Goal: Task Accomplishment & Management: Manage account settings

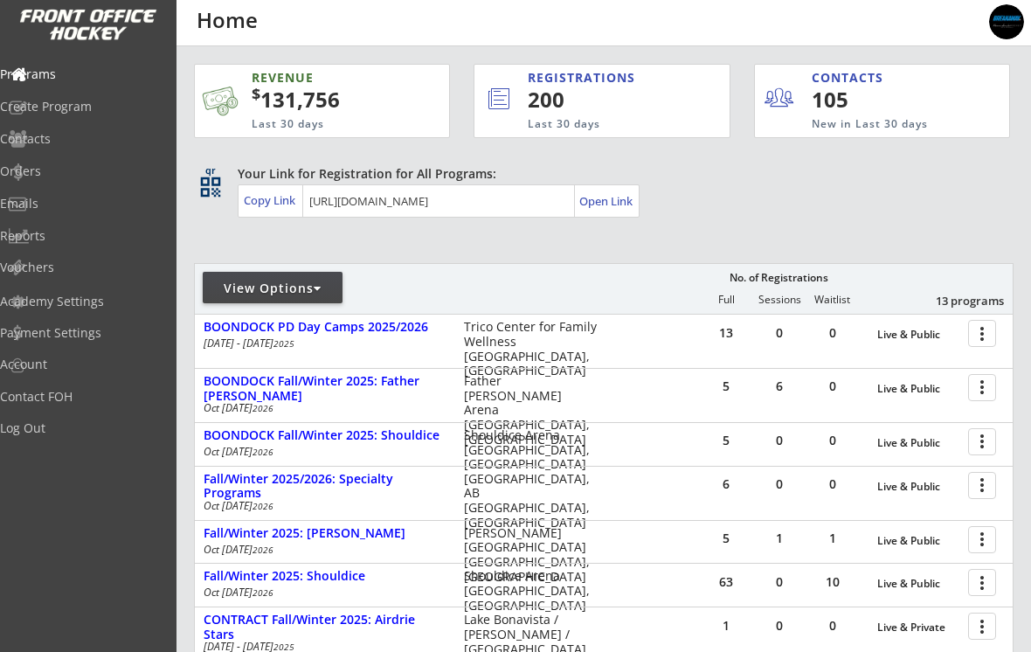
click at [59, 174] on div "Orders" at bounding box center [83, 171] width 166 height 12
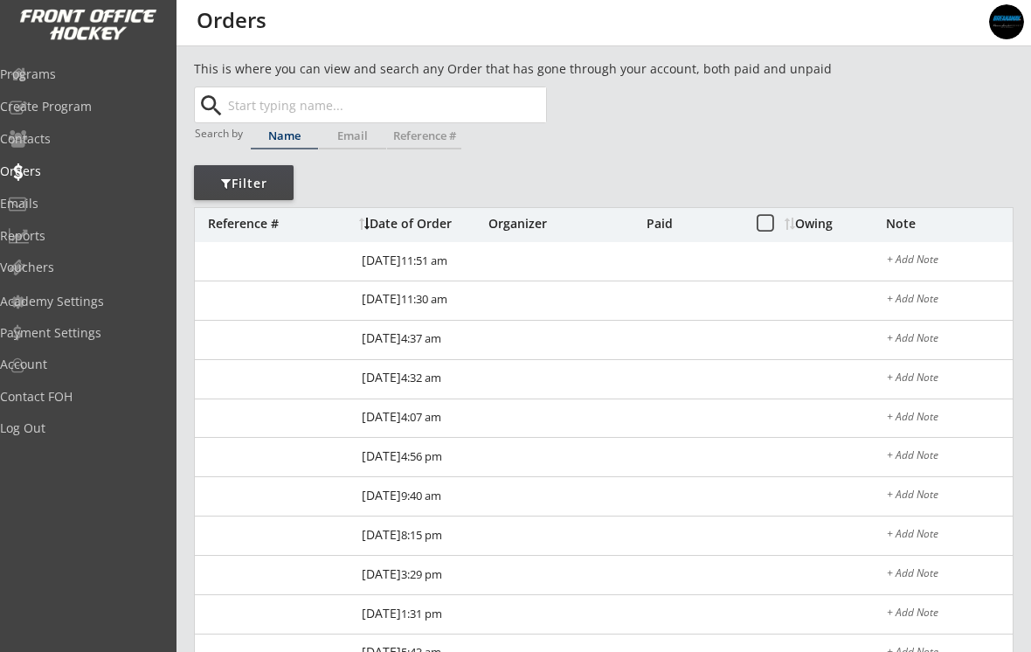
click at [272, 112] on input "text" at bounding box center [386, 104] width 322 height 35
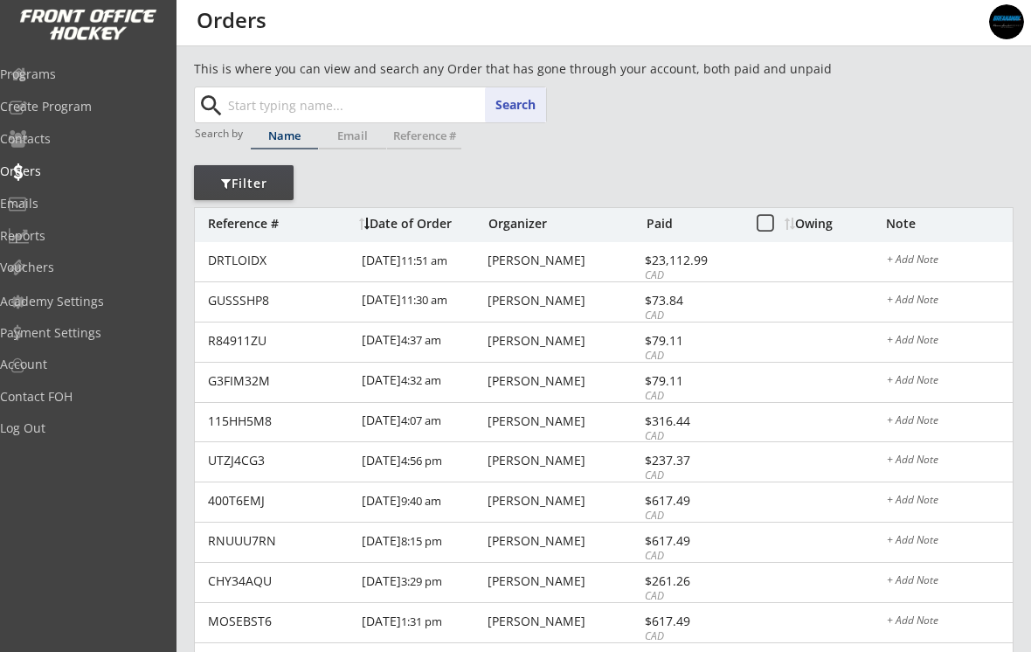
paste input "ryan.m.northcott@gmail.com"
type input "ryan.m.northcott@gmail.com"
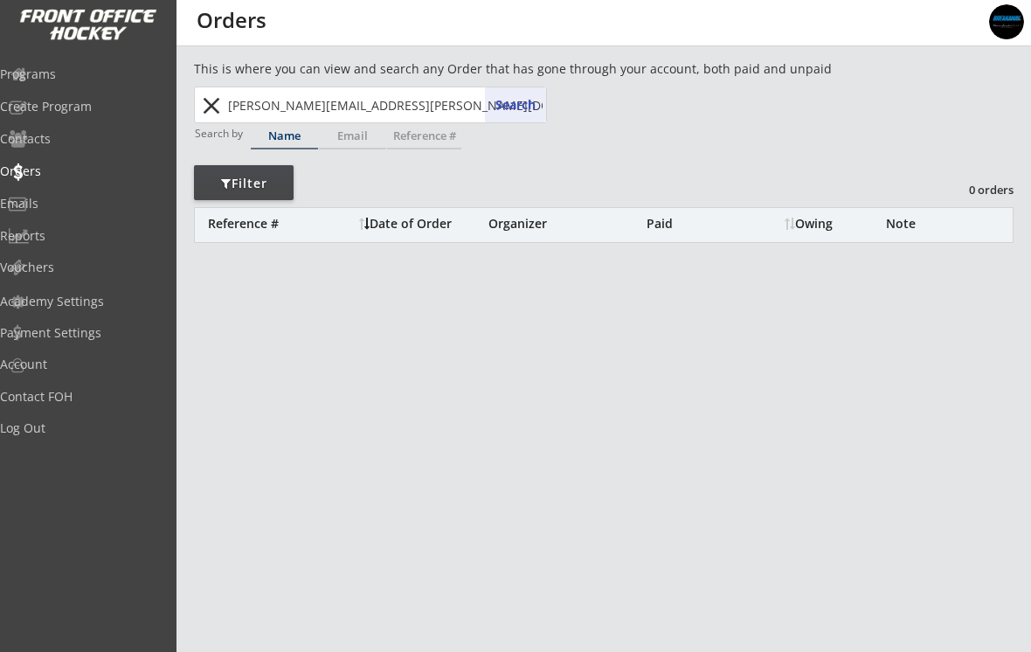
click at [66, 77] on div "Programs" at bounding box center [83, 74] width 166 height 12
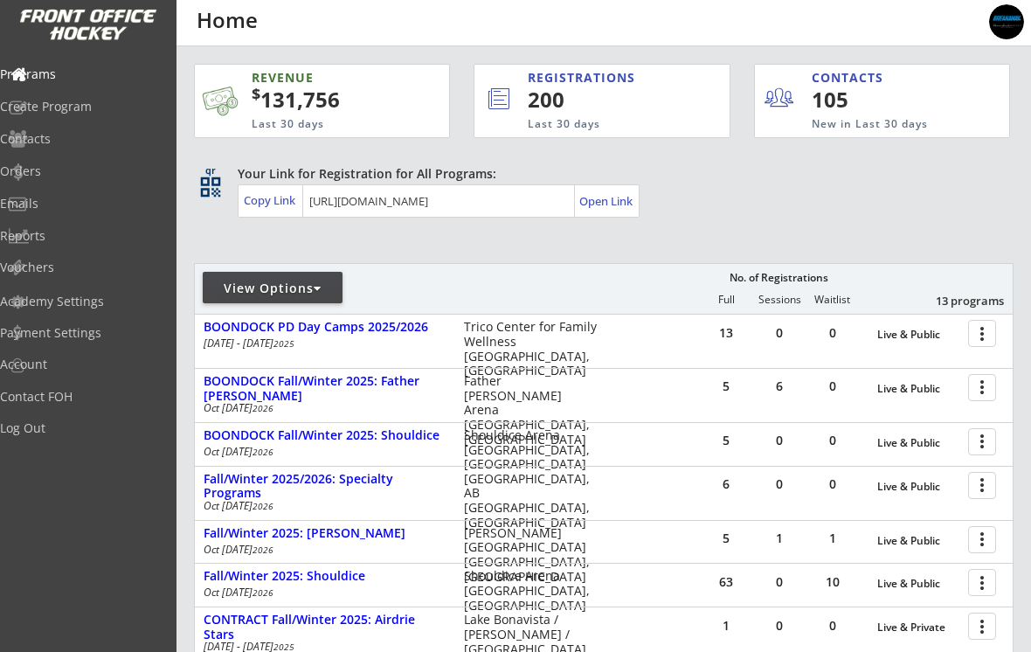
click at [987, 337] on div at bounding box center [985, 332] width 31 height 31
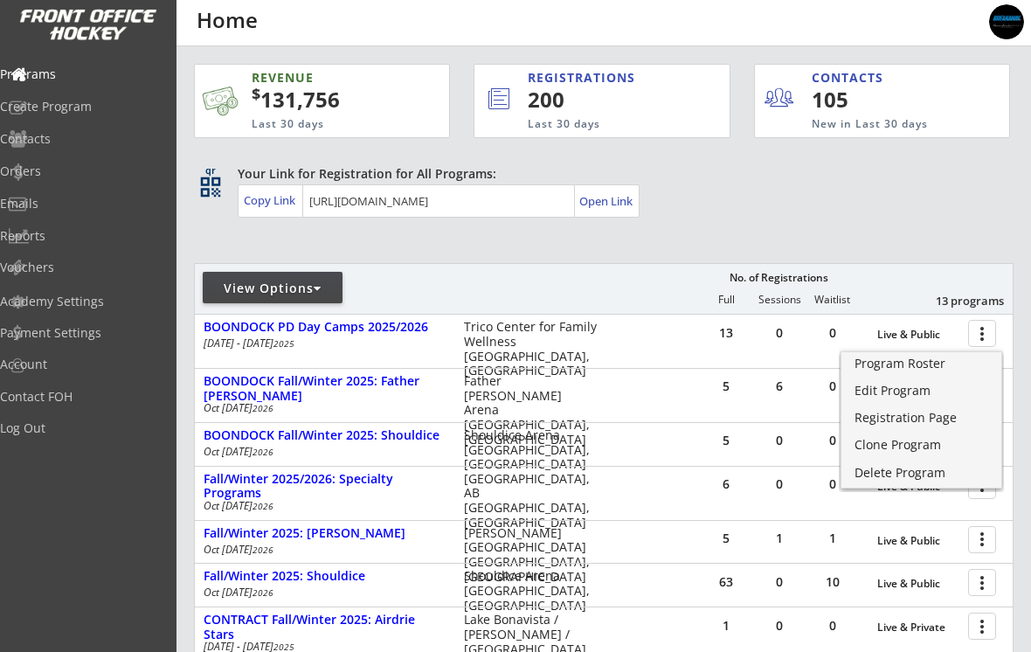
click at [913, 395] on div "Edit Program" at bounding box center [922, 391] width 134 height 12
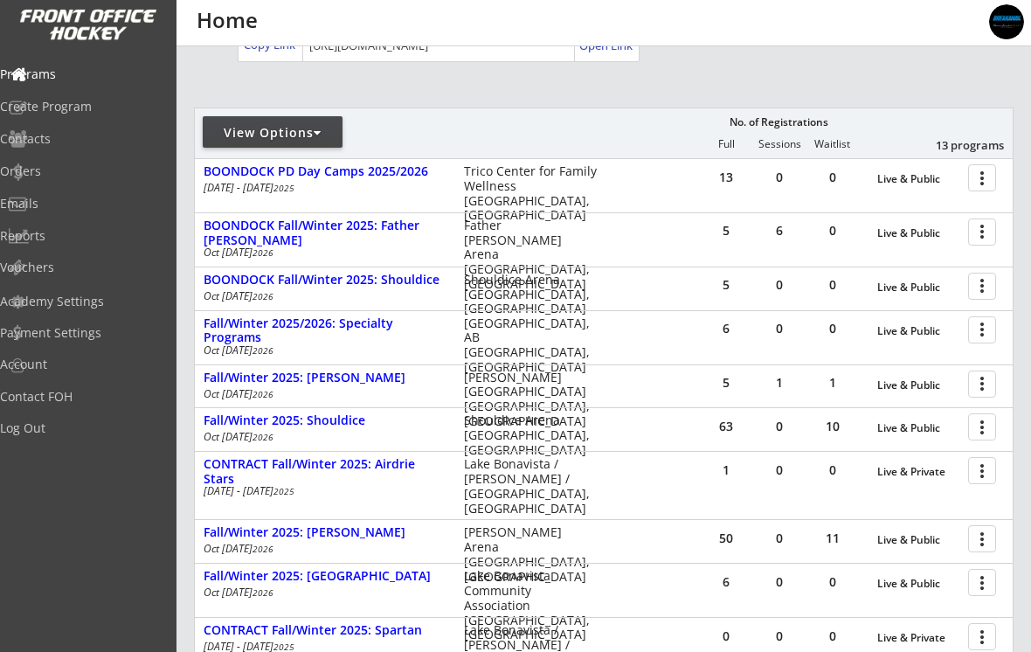
scroll to position [156, 0]
click at [267, 174] on div "BOONDOCK PD Day Camps 2025/2026" at bounding box center [325, 170] width 242 height 15
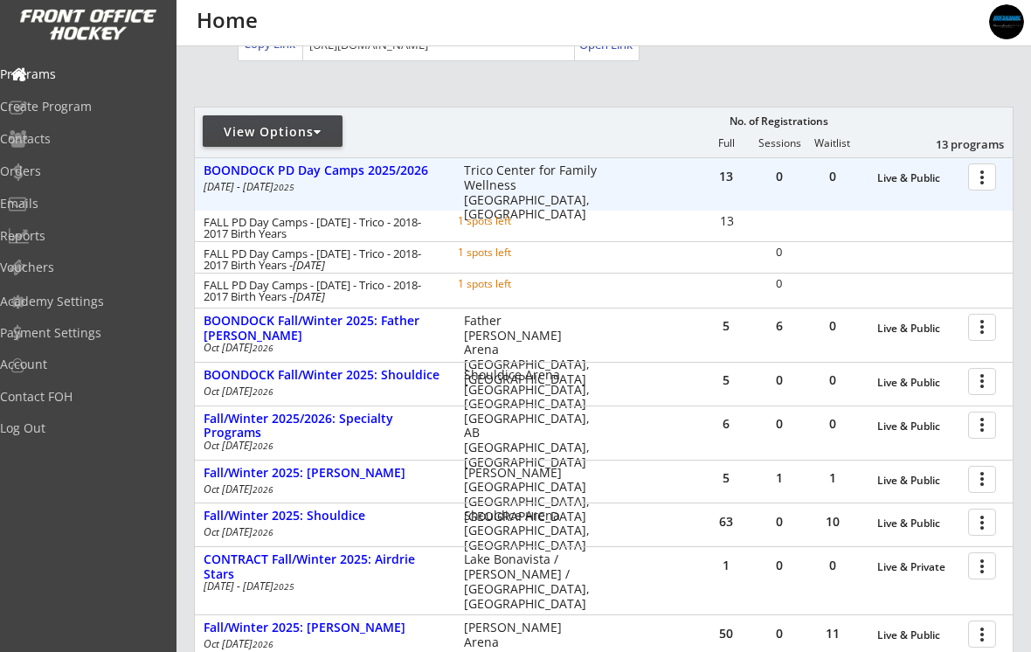
click at [988, 180] on div at bounding box center [985, 176] width 31 height 31
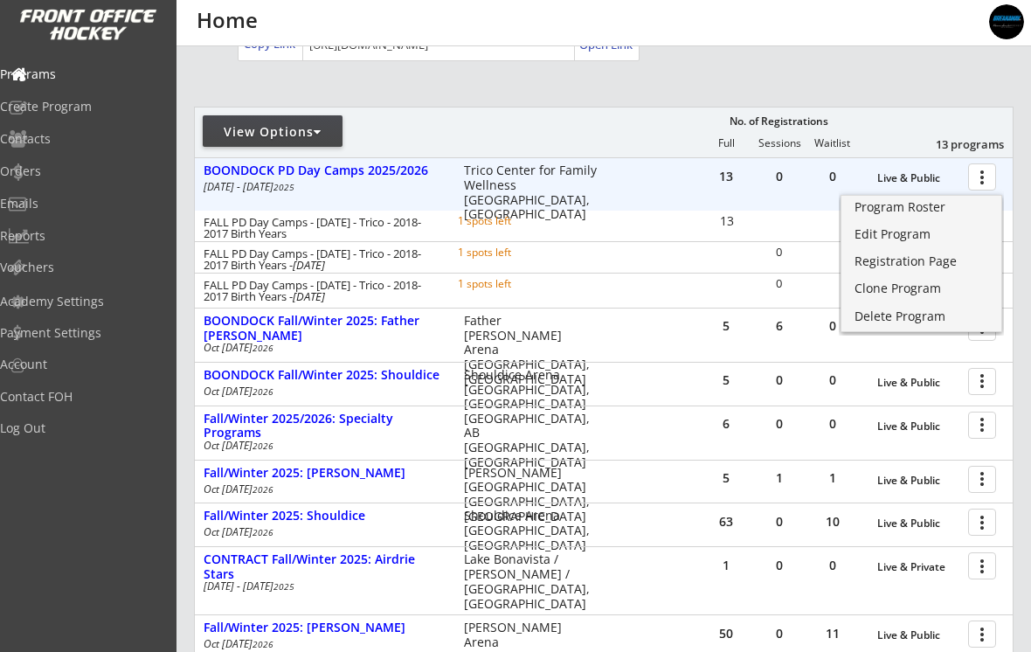
click at [928, 260] on div "Registration Page" at bounding box center [922, 261] width 134 height 12
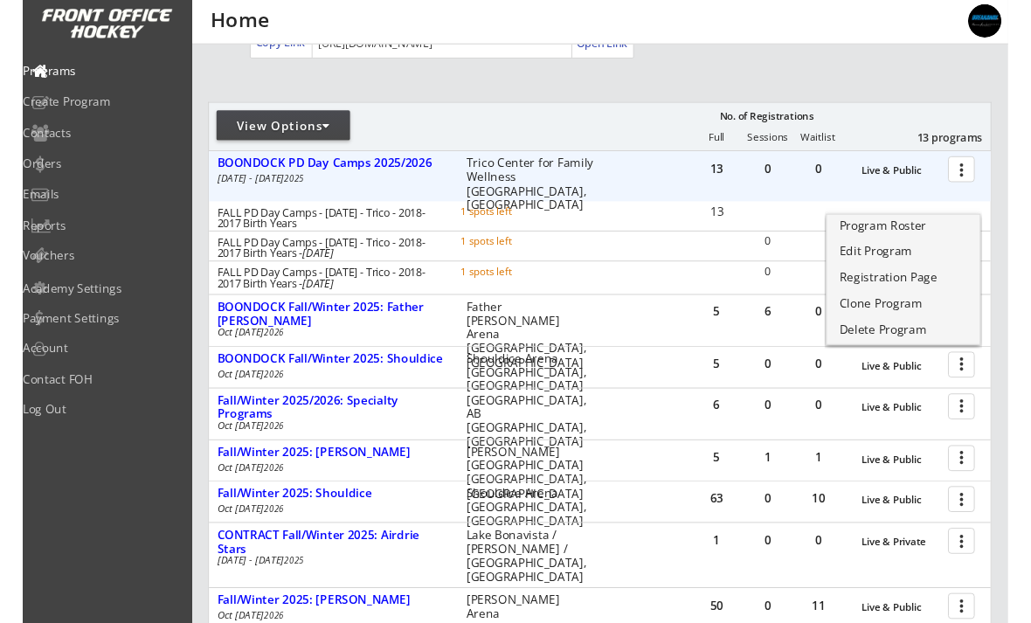
scroll to position [156, 0]
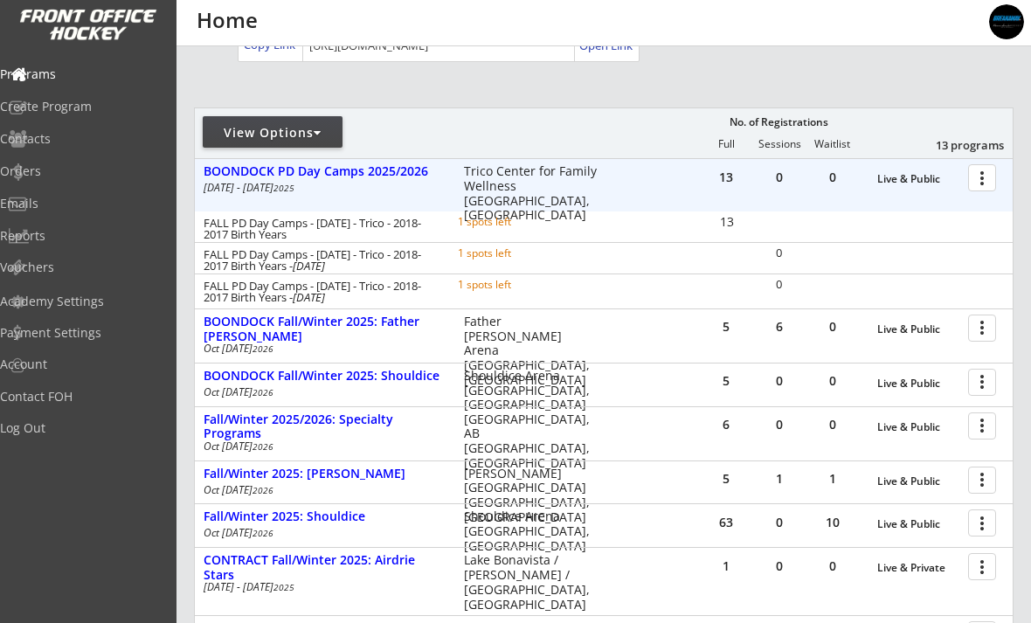
click at [308, 174] on div "BOONDOCK PD Day Camps 2025/2026" at bounding box center [325, 171] width 242 height 15
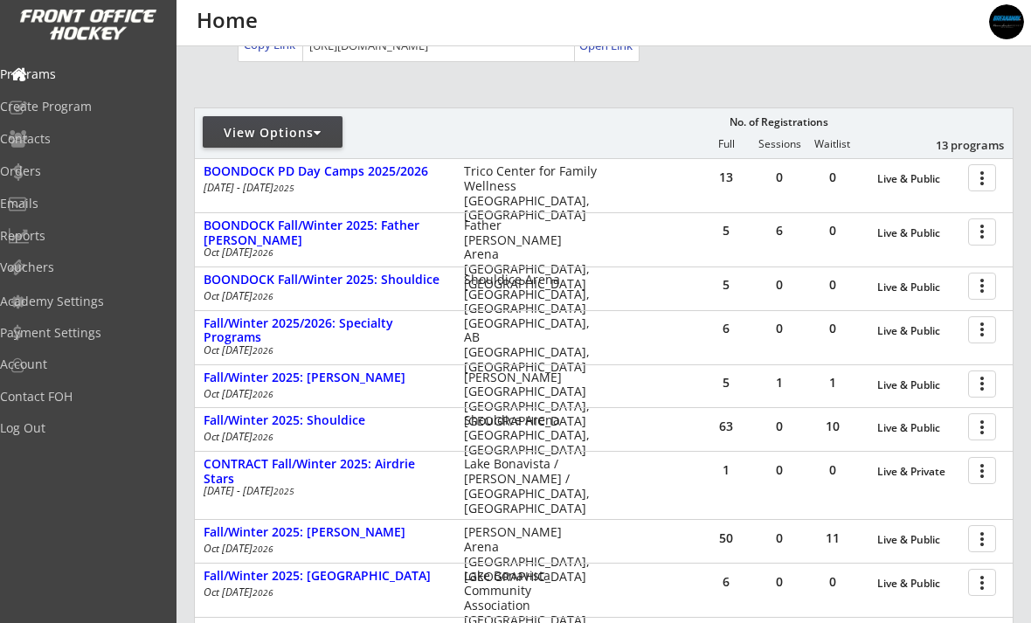
click at [43, 176] on div "Orders" at bounding box center [83, 171] width 166 height 12
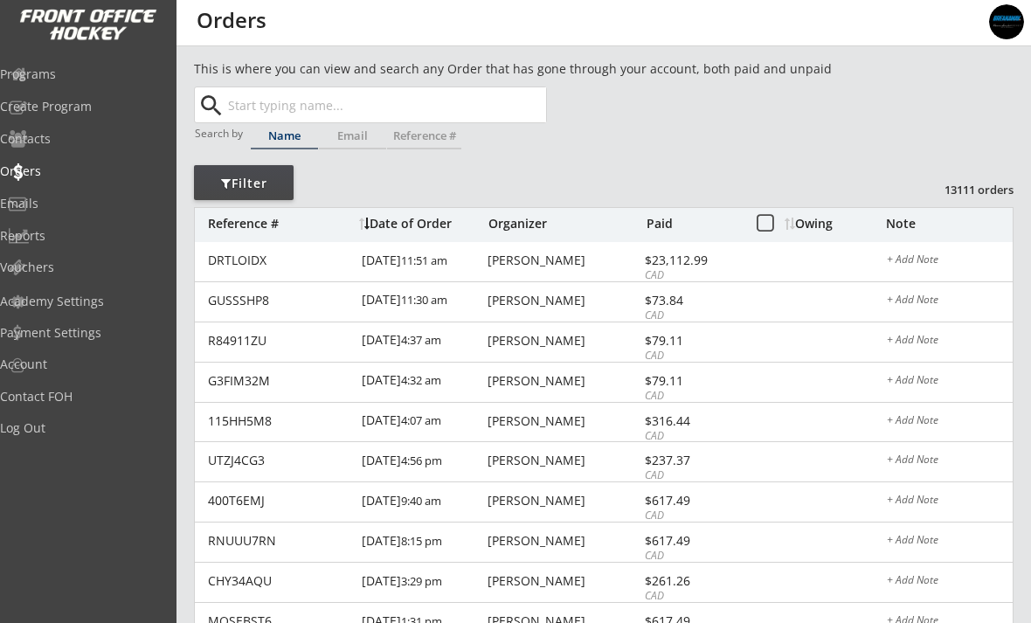
click at [238, 295] on div "GUSSSHP8" at bounding box center [279, 301] width 143 height 12
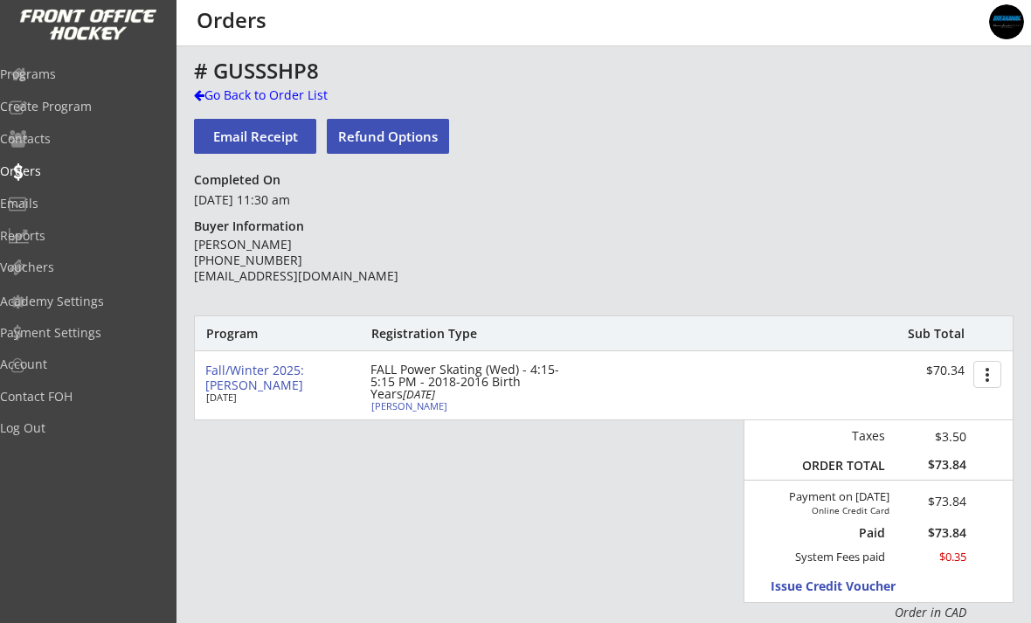
click at [390, 408] on div "Keaton Craig" at bounding box center [468, 406] width 195 height 10
select select ""Forward""
select select ""Youth S""
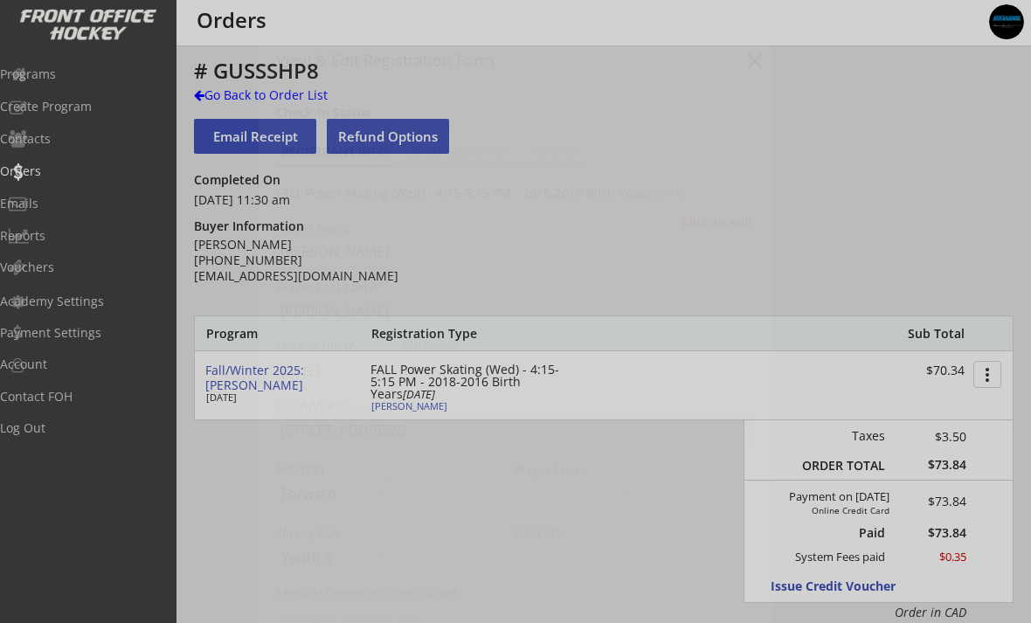
type input "[DEMOGRAPHIC_DATA]"
type input "Hockey Super League"
type input "U9"
type input "Not Applicable"
select select ""Hockey Super League""
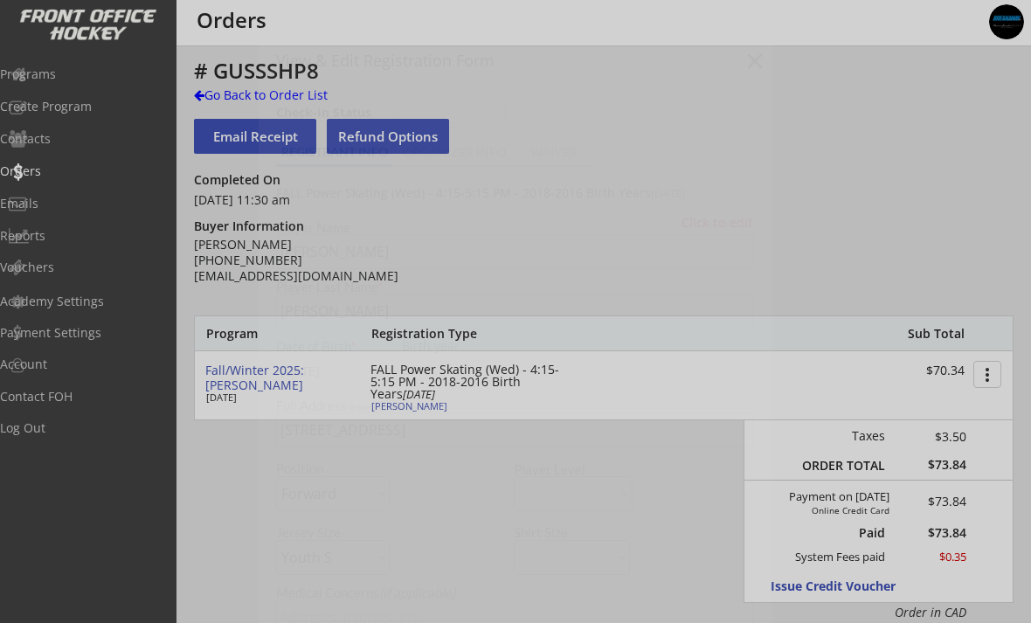
select select ""U9""
select select ""Not Applicable ""
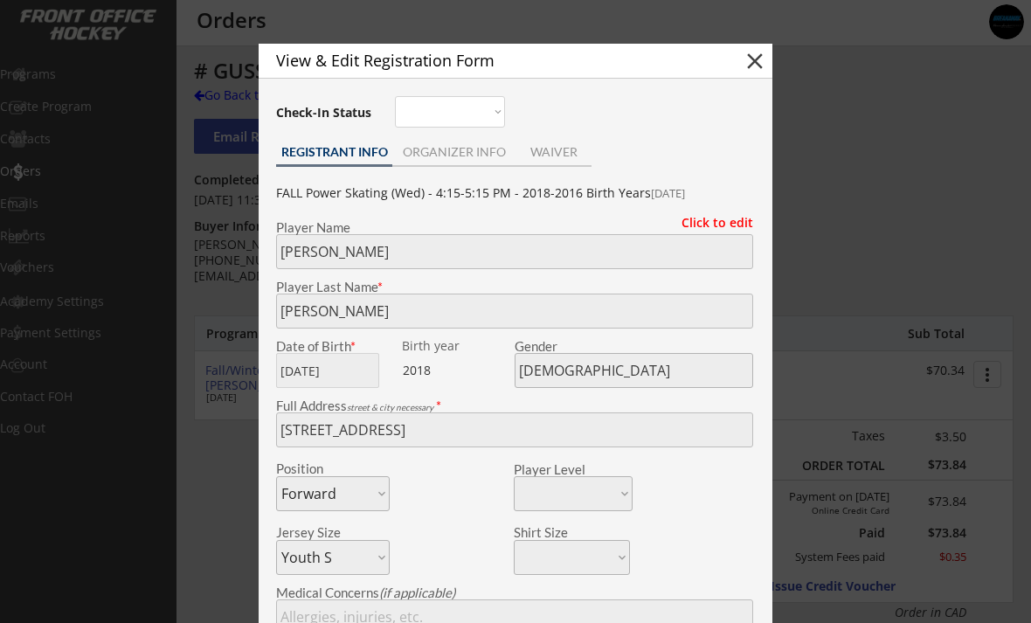
click at [756, 63] on button "close" at bounding box center [755, 61] width 26 height 26
select select ""PLACEHOLDER_1427118222253""
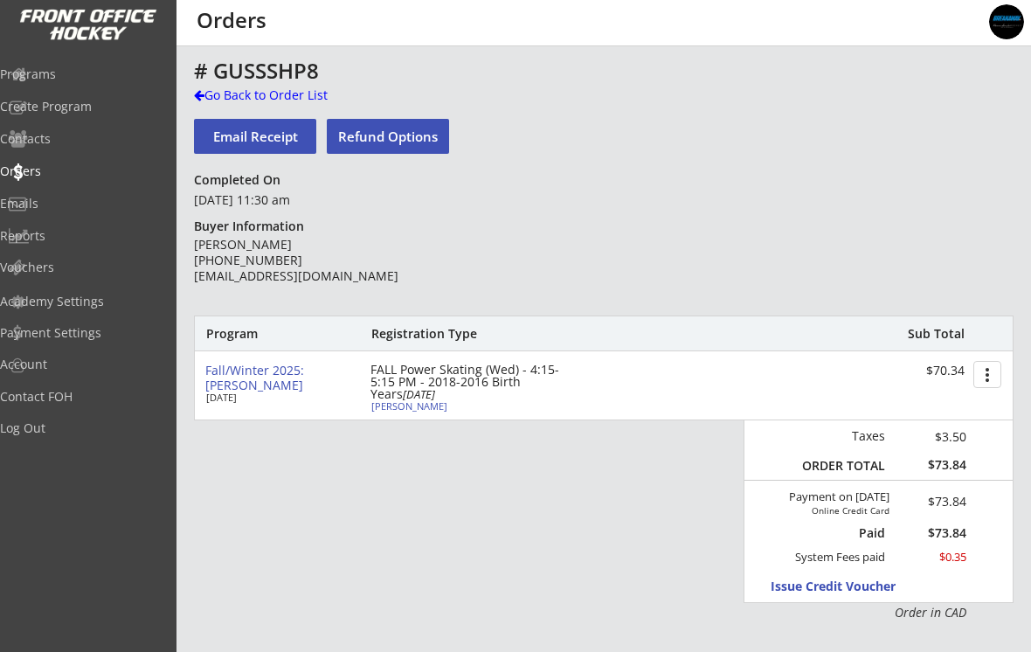
click at [58, 69] on div "Programs" at bounding box center [83, 74] width 166 height 12
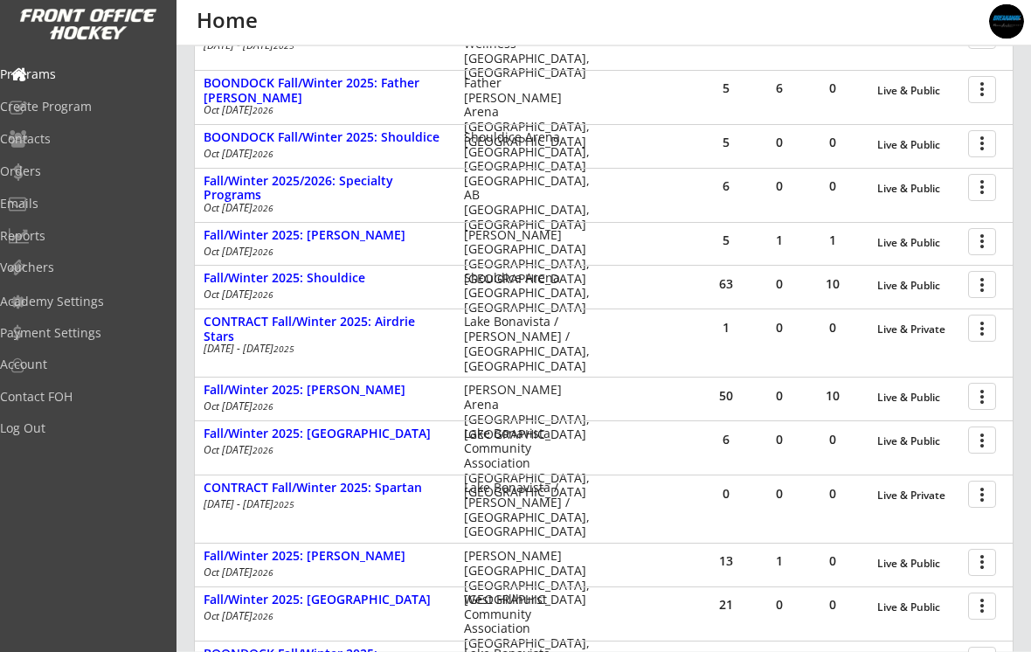
scroll to position [298, 0]
click at [981, 398] on div at bounding box center [985, 395] width 31 height 31
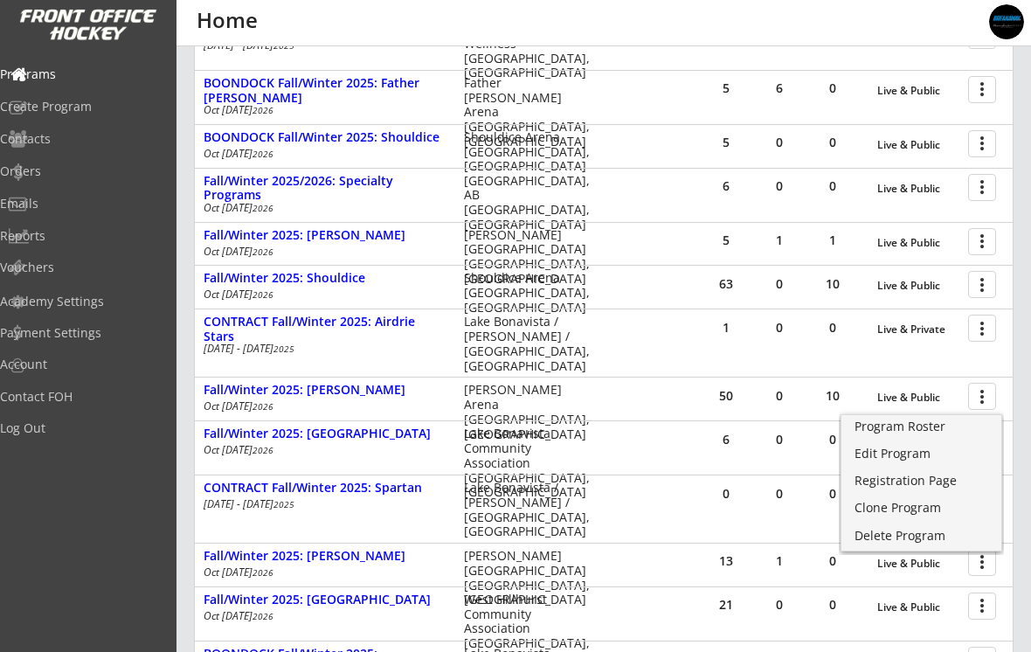
click at [912, 482] on div "Registration Page" at bounding box center [922, 481] width 134 height 12
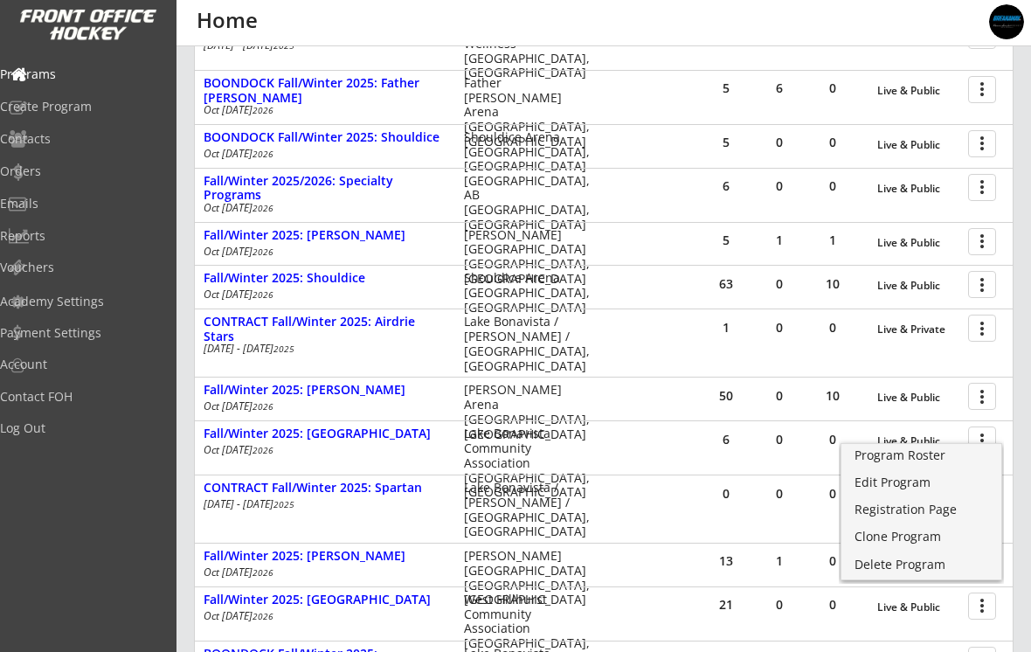
scroll to position [297, 0]
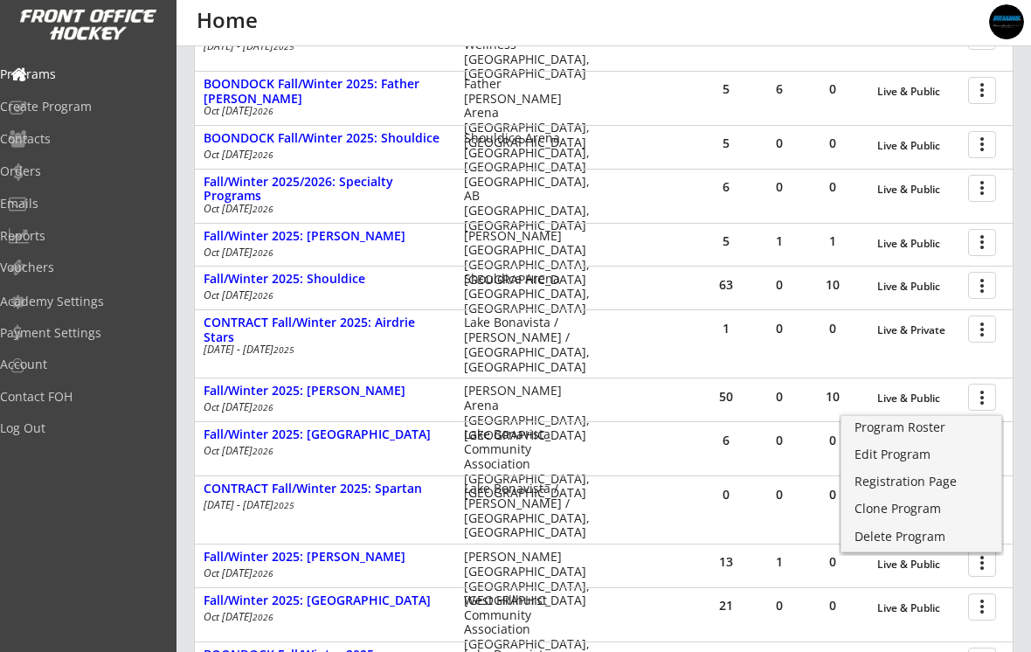
click at [905, 461] on div "Edit Program" at bounding box center [922, 454] width 134 height 12
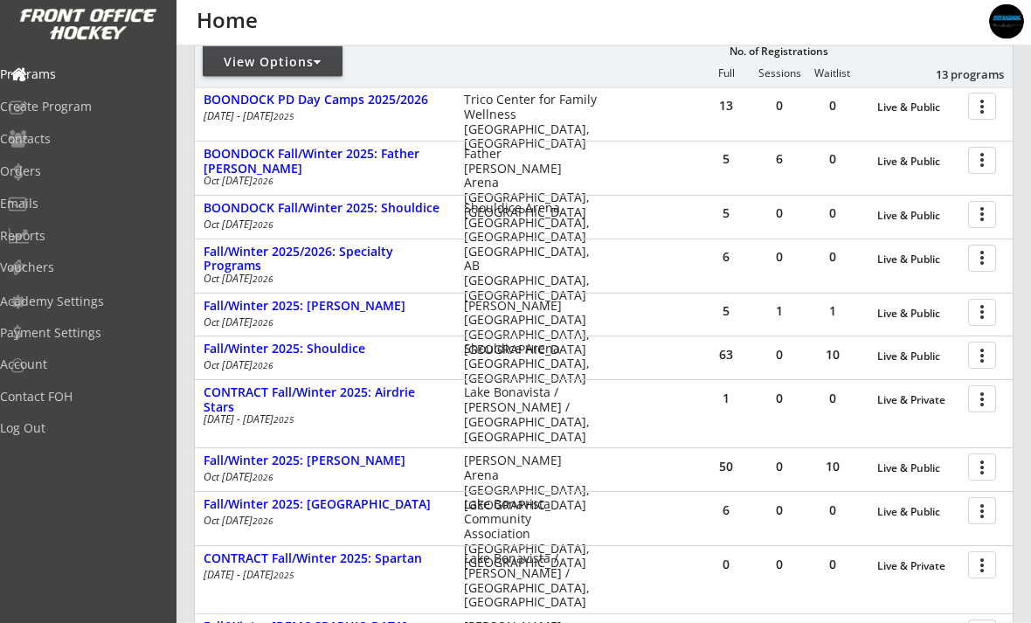
scroll to position [227, 0]
click at [387, 468] on div "Fall/Winter 2025: [PERSON_NAME]" at bounding box center [325, 461] width 242 height 15
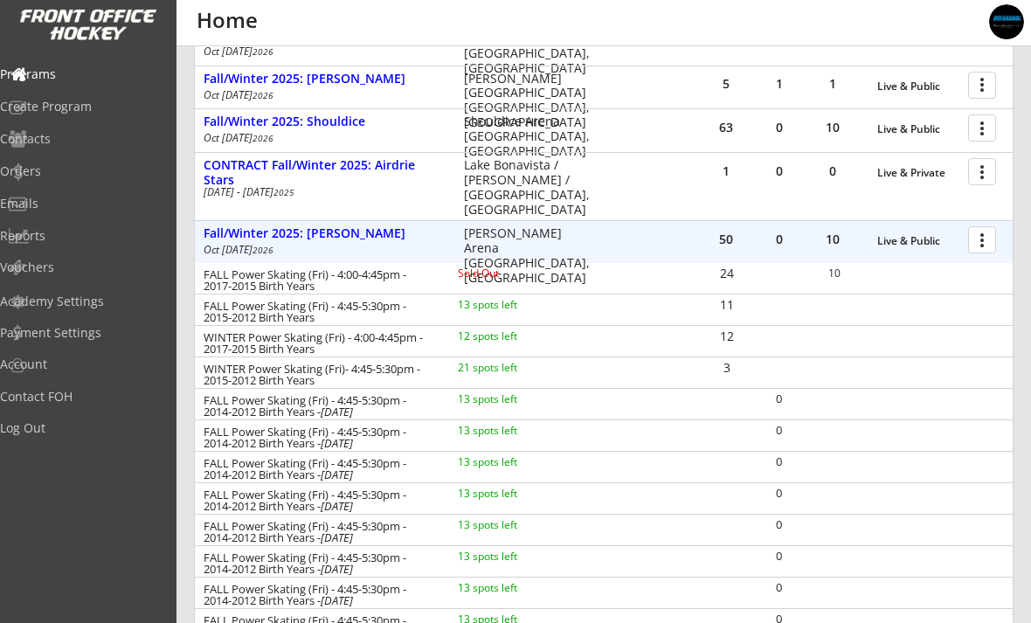
scroll to position [454, 0]
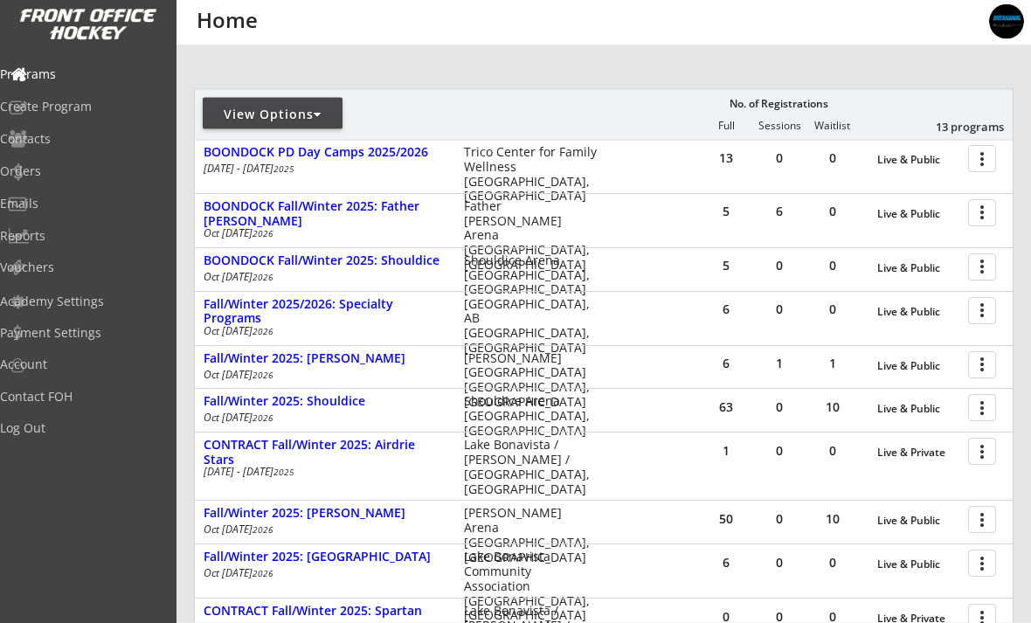
scroll to position [175, 0]
click at [985, 517] on div at bounding box center [985, 518] width 31 height 31
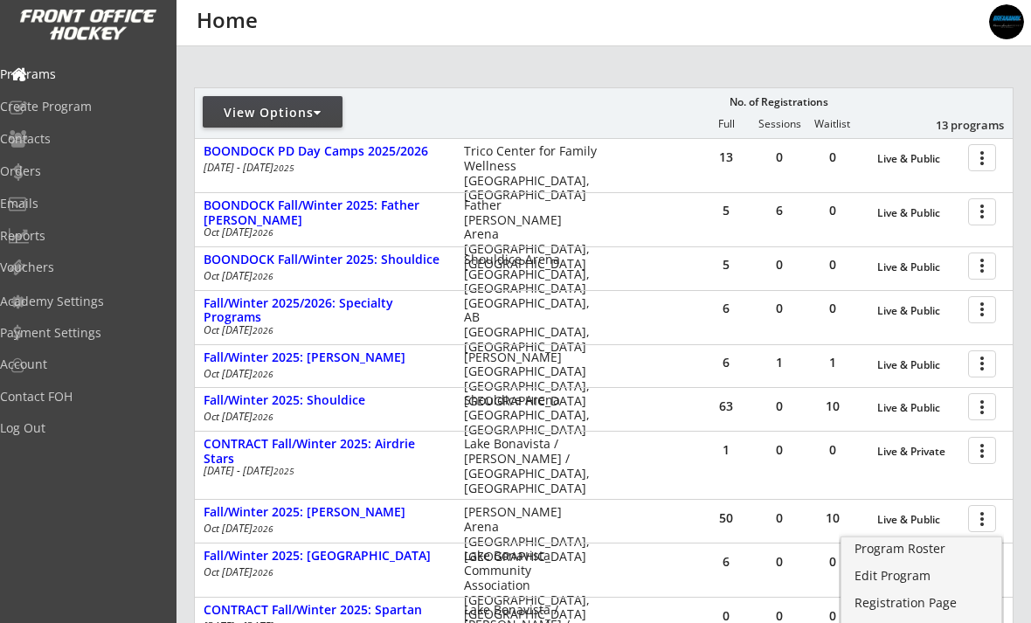
click at [936, 546] on div "Program Roster" at bounding box center [922, 549] width 134 height 12
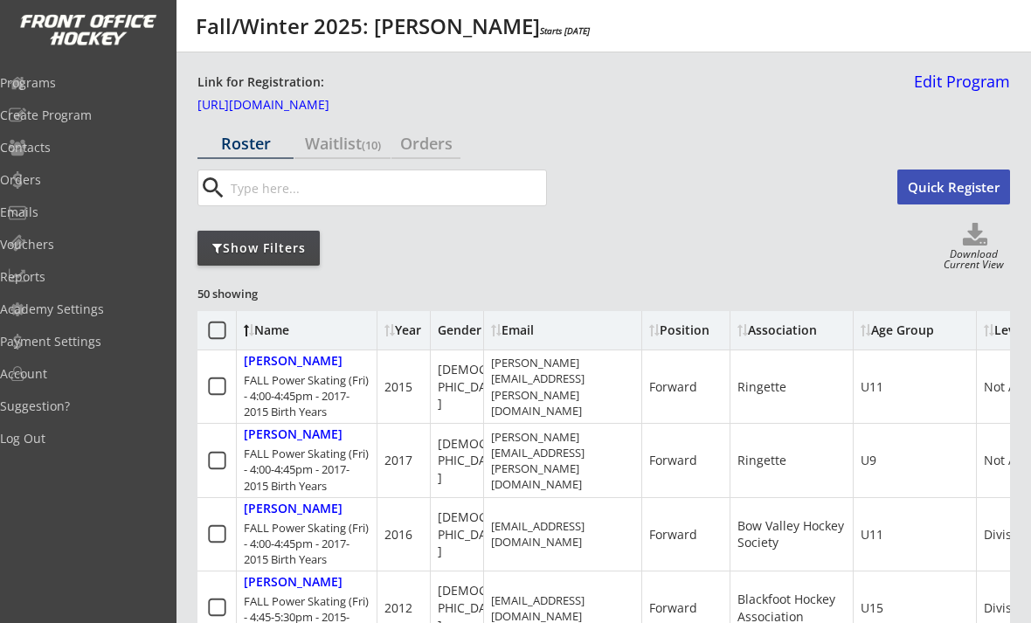
click at [350, 155] on div "Waitlist (10)" at bounding box center [343, 143] width 96 height 31
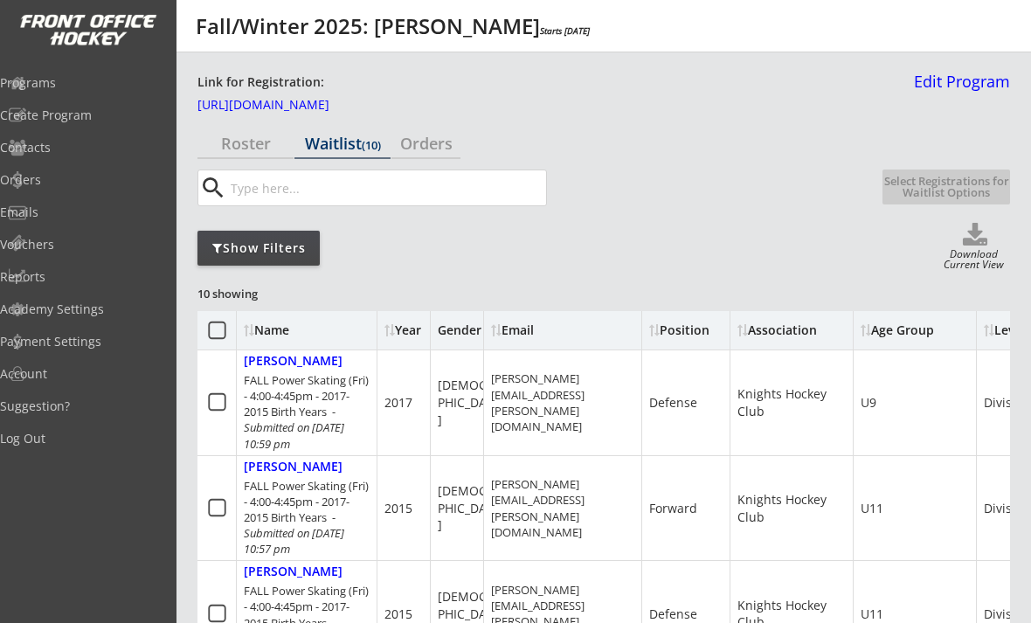
click at [232, 141] on div "Roster" at bounding box center [246, 143] width 96 height 16
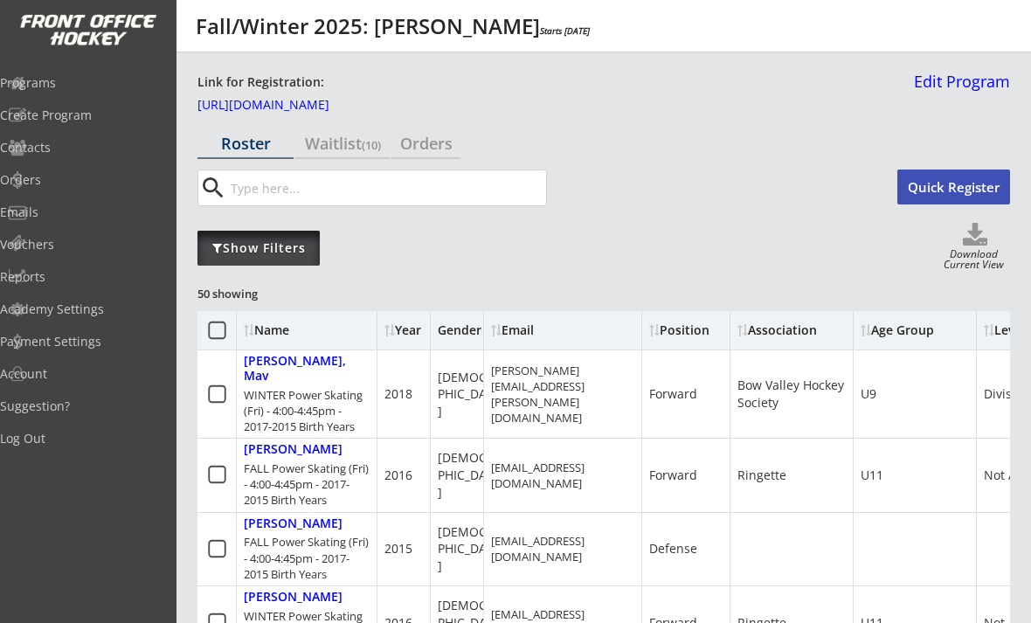
click at [252, 248] on div "Show Filters" at bounding box center [259, 247] width 122 height 17
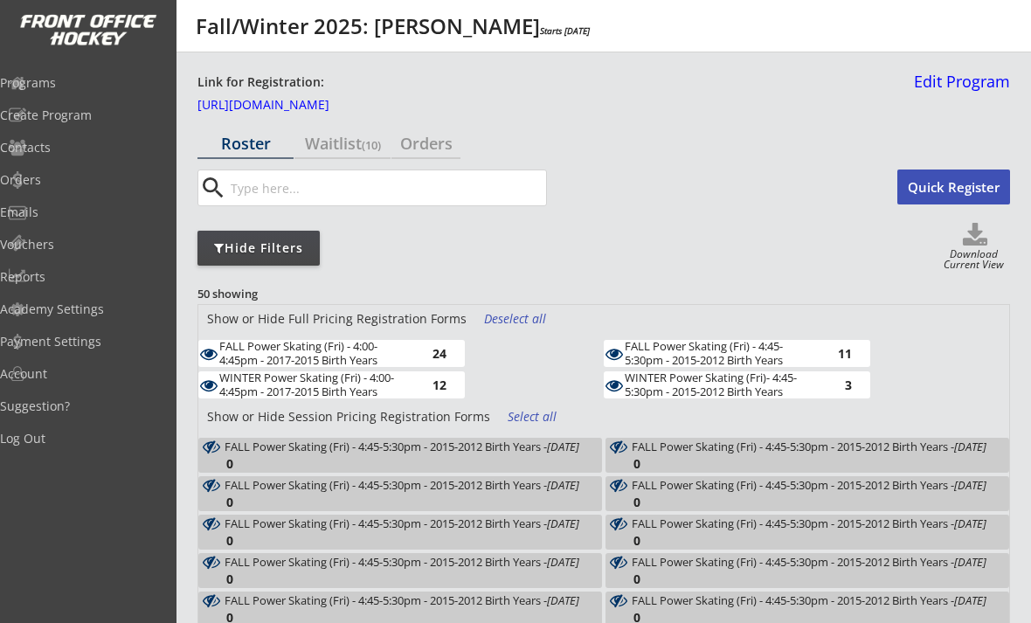
click at [500, 317] on div "Deselect all" at bounding box center [516, 318] width 65 height 17
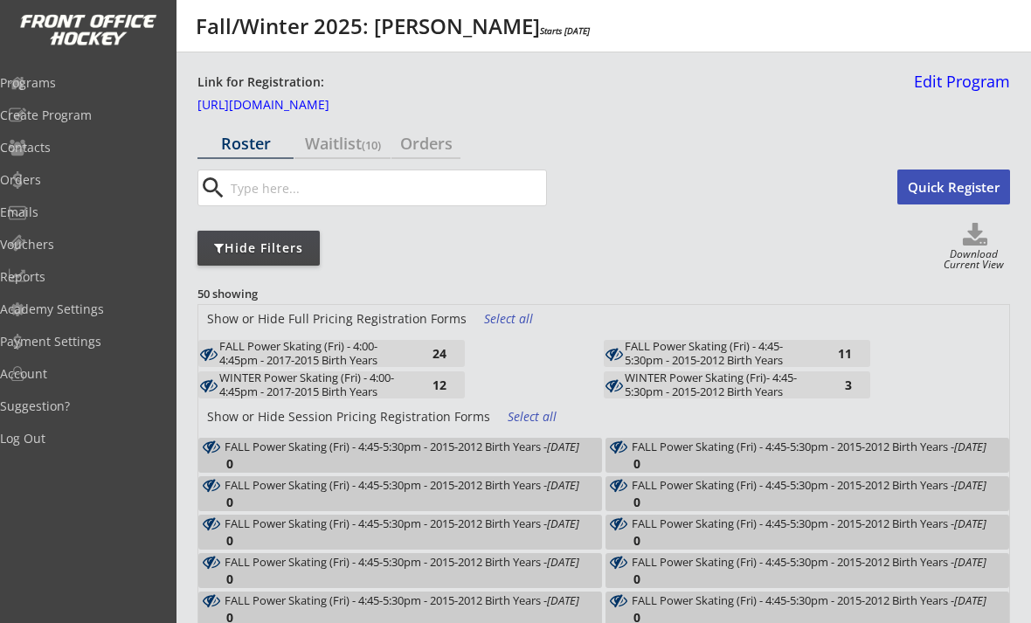
click at [419, 358] on div "24" at bounding box center [429, 353] width 35 height 13
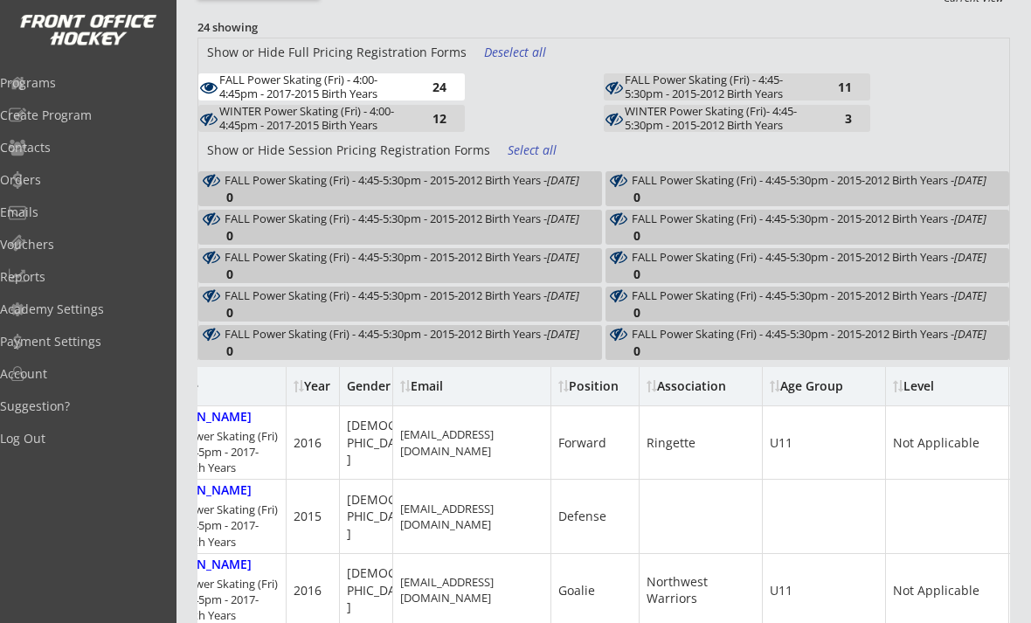
scroll to position [267, 0]
click at [390, 82] on div "FALL Power Skating (Fri) - 4:00-4:45pm - 2017-2015 Birth Years" at bounding box center [315, 86] width 192 height 27
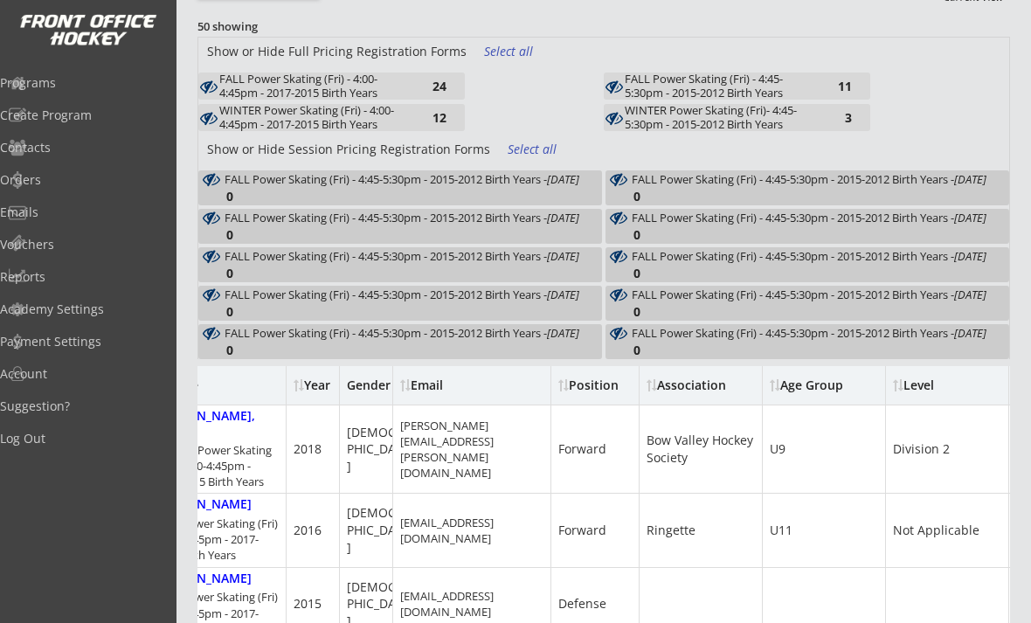
click at [709, 86] on div "FALL Power Skating (Fri) - 4:45-5:30pm - 2015-2012 Birth Years" at bounding box center [721, 86] width 192 height 27
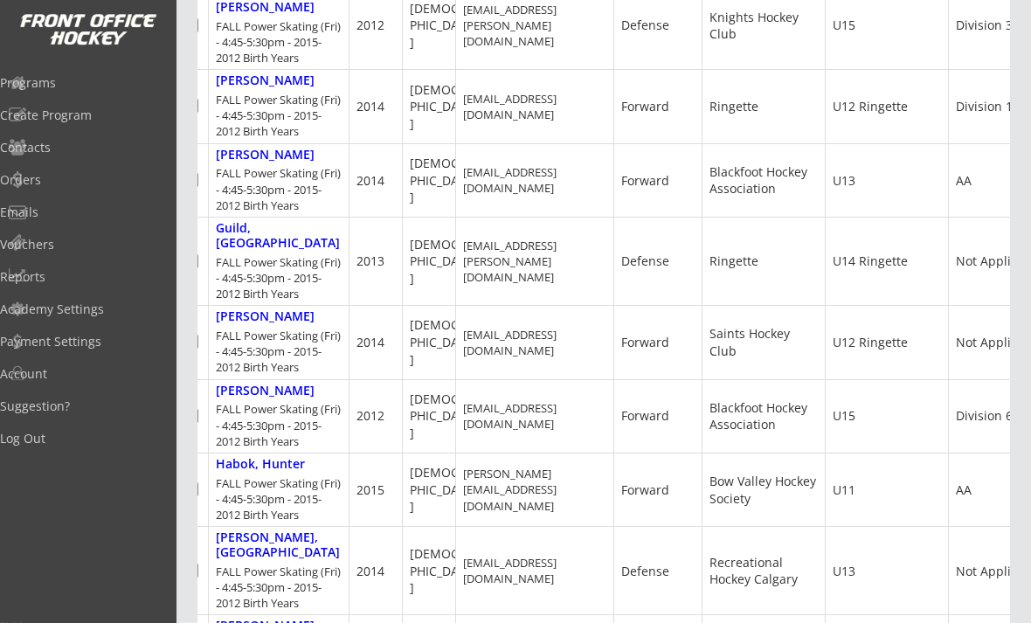
scroll to position [0, 23]
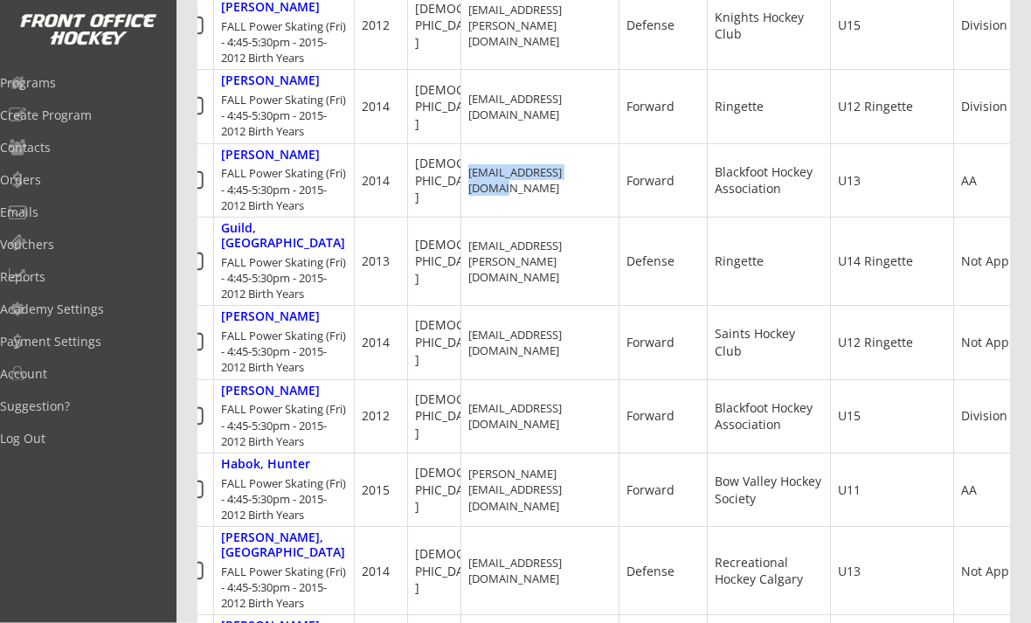
copy div "danmcelgunn@gmail.com"
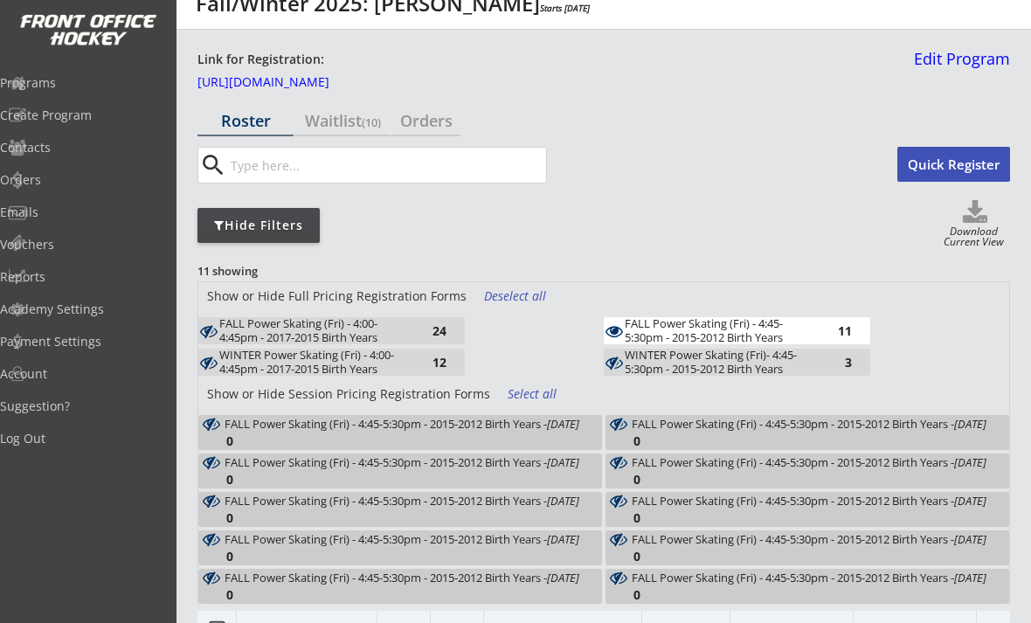
scroll to position [0, 0]
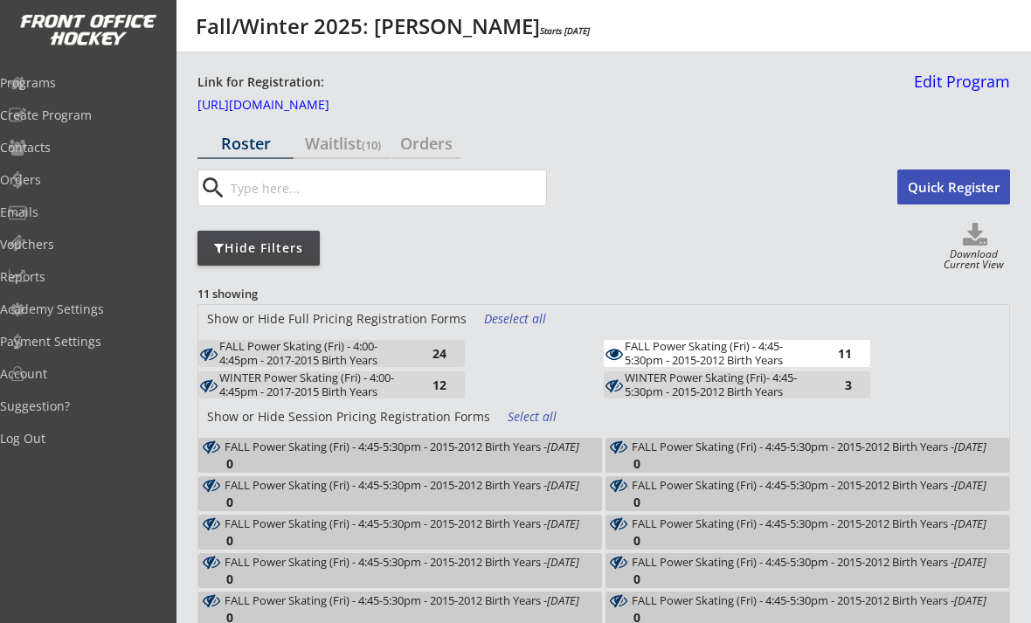
click at [663, 366] on div "FALL Power Skating (Fri) - 4:45-5:30pm - 2015-2012 Birth Years" at bounding box center [721, 353] width 192 height 27
click at [398, 347] on div "FALL Power Skating (Fri) - 4:00-4:45pm - 2017-2015 Birth Years" at bounding box center [315, 353] width 192 height 27
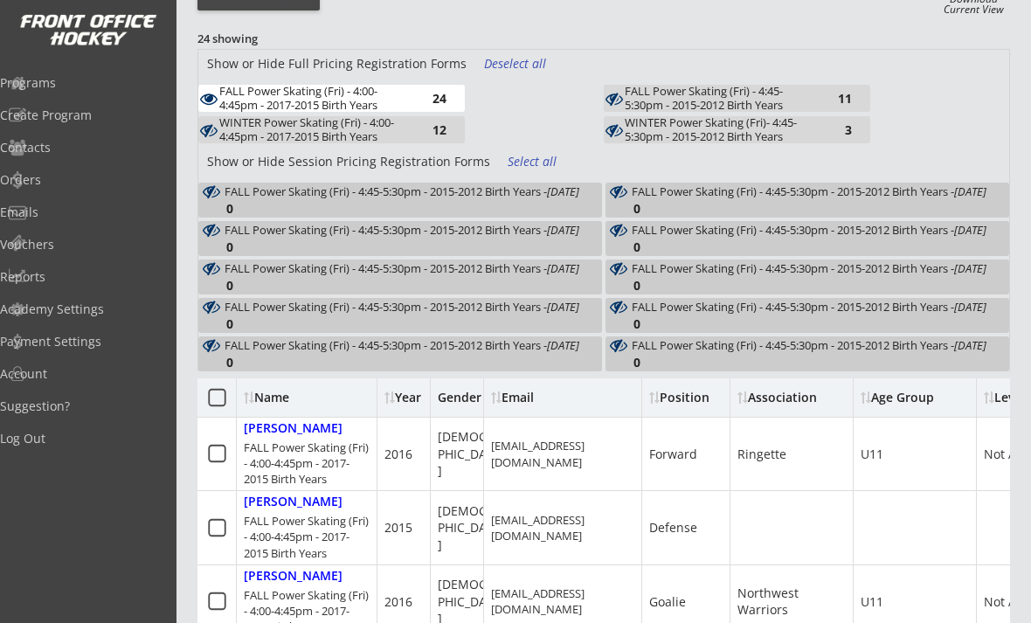
scroll to position [254, 0]
click at [405, 100] on div "FALL Power Skating (Fri) - 4:00-4:45pm - 2017-2015 Birth Years" at bounding box center [315, 99] width 192 height 27
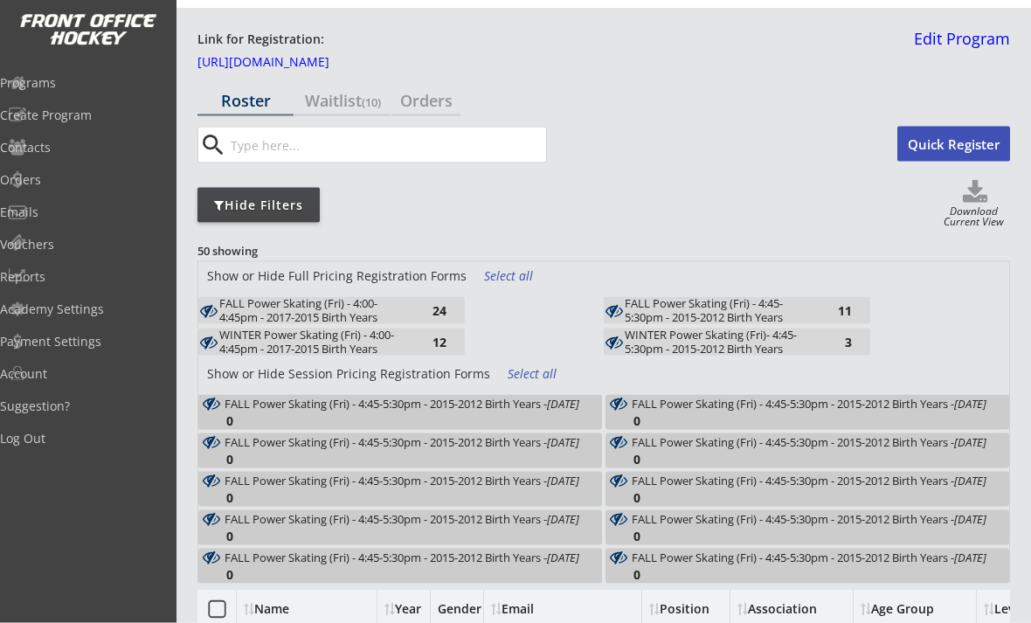
scroll to position [42, 0]
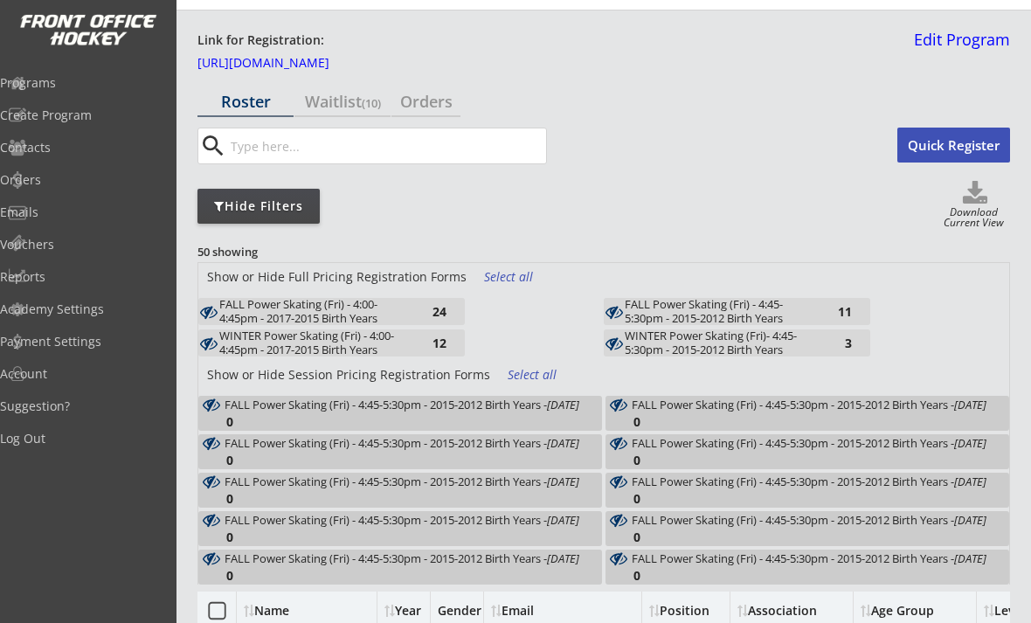
click at [346, 104] on div "Waitlist (10)" at bounding box center [343, 102] width 96 height 16
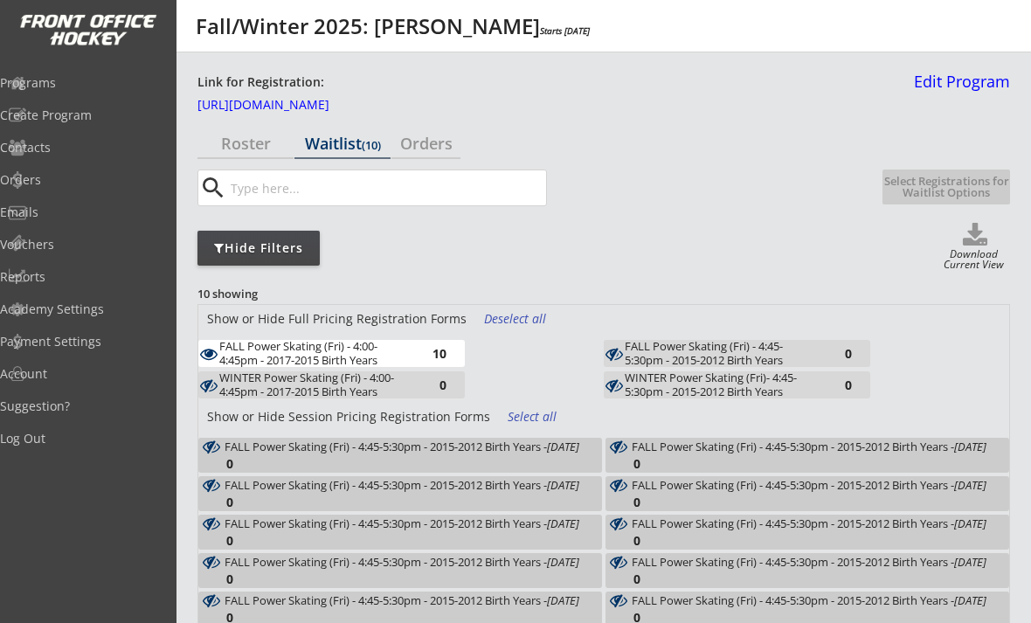
click at [248, 142] on div "Roster" at bounding box center [246, 143] width 96 height 16
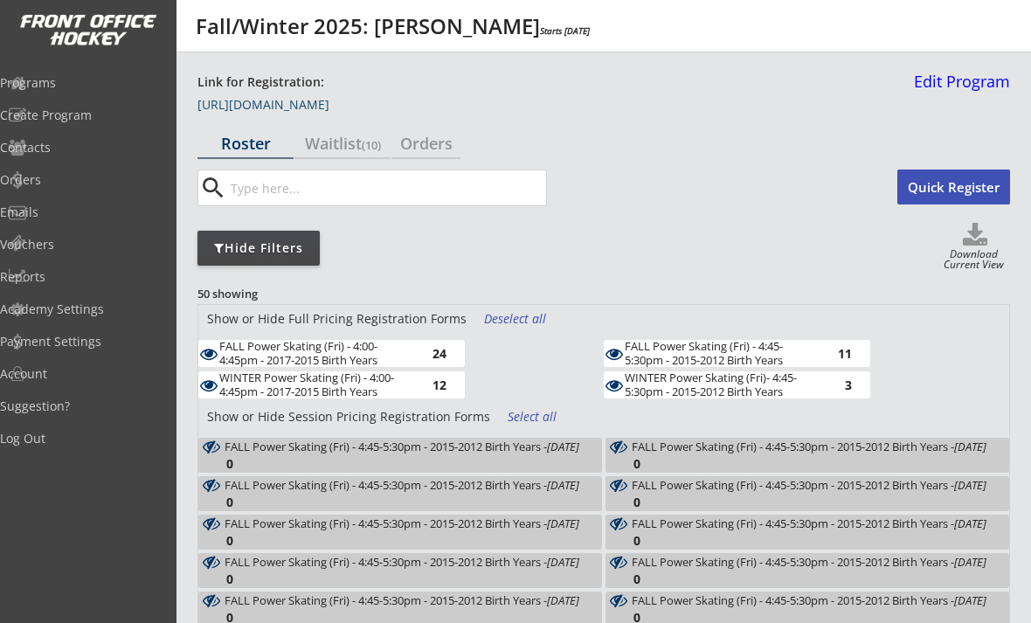
click at [372, 102] on link "https://frontofficehockey.com/program/1755794243793x774785072876748800" at bounding box center [285, 108] width 175 height 19
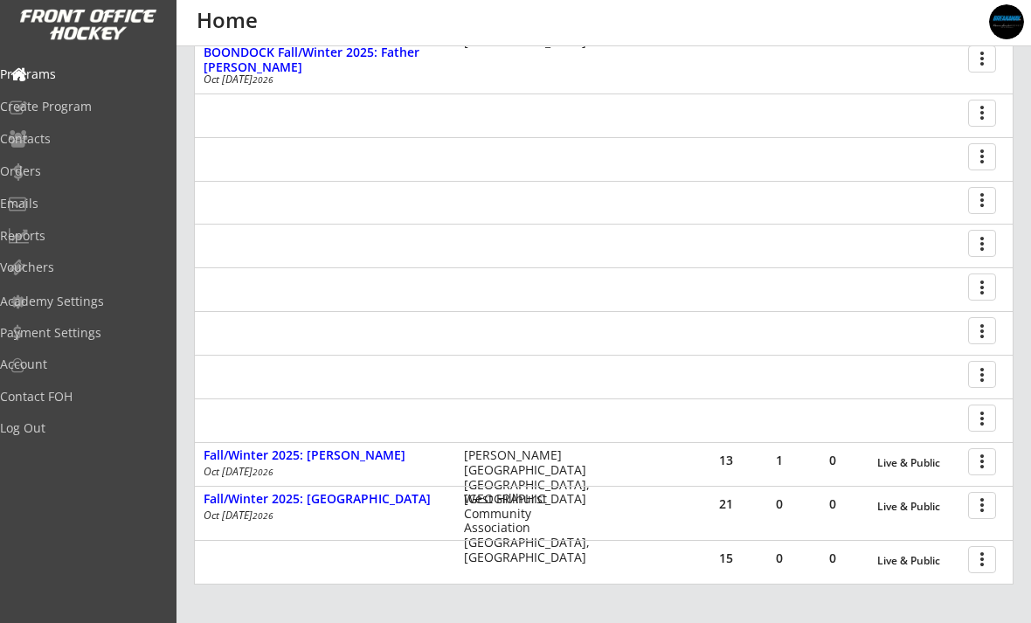
scroll to position [426, 0]
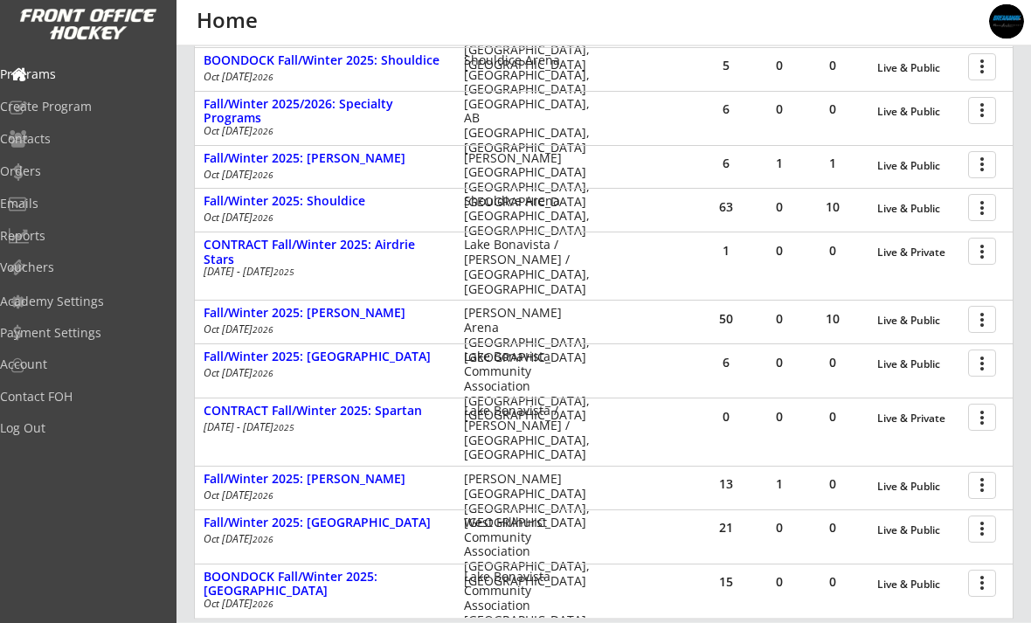
click at [983, 172] on div at bounding box center [985, 164] width 31 height 31
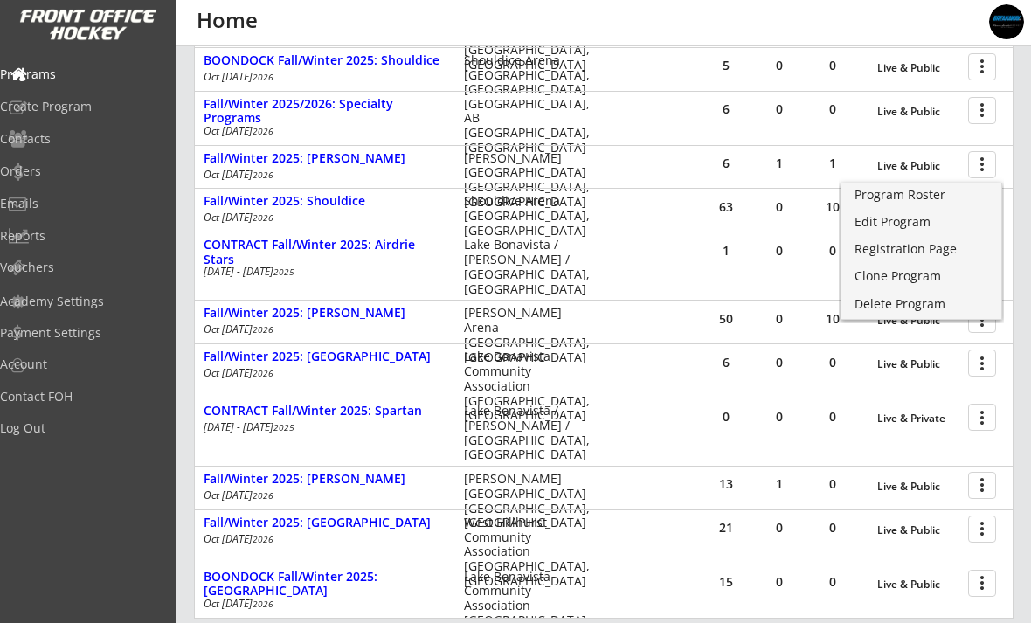
click at [932, 205] on link "Program Roster" at bounding box center [922, 197] width 160 height 26
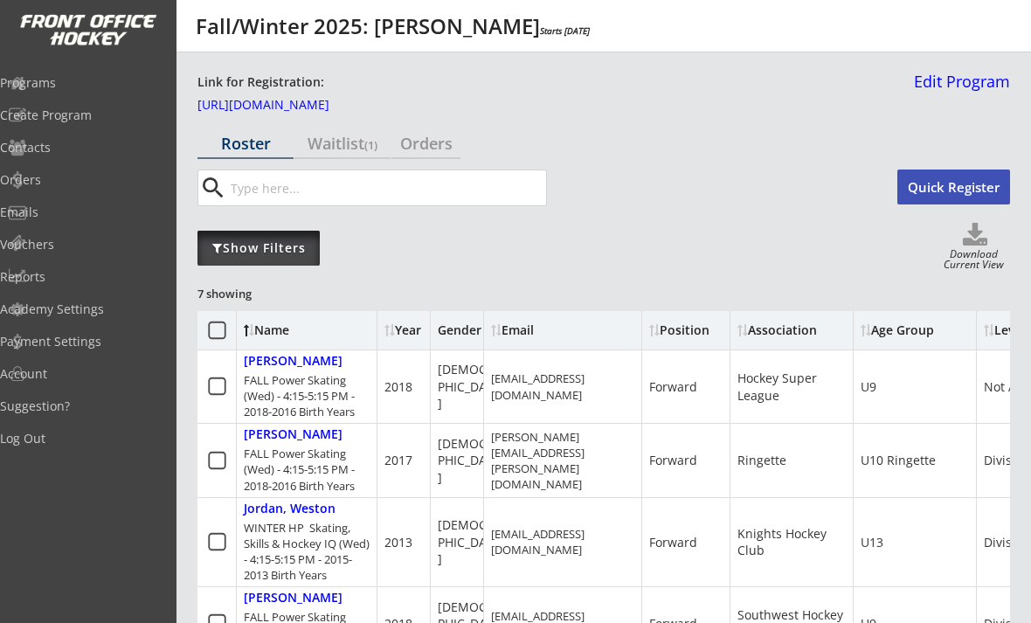
click at [216, 253] on div "Show Filters" at bounding box center [259, 247] width 122 height 17
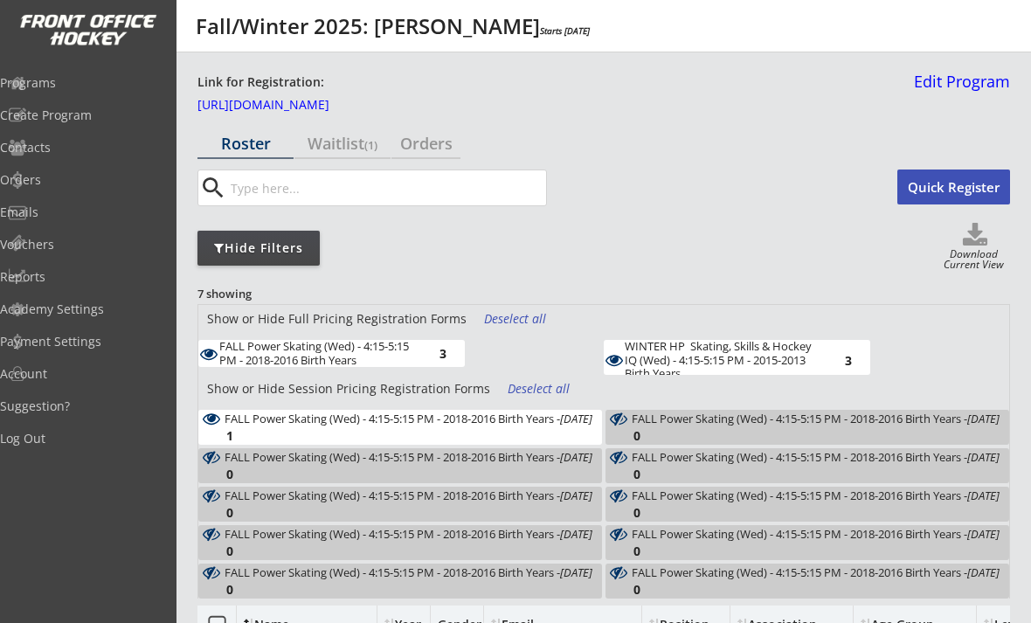
click at [765, 360] on div "WINTER HP Skating, Skills & Hockey IQ (Wed) - 4:15-5:15 PM - 2015-2013 Birth Ye…" at bounding box center [721, 360] width 192 height 41
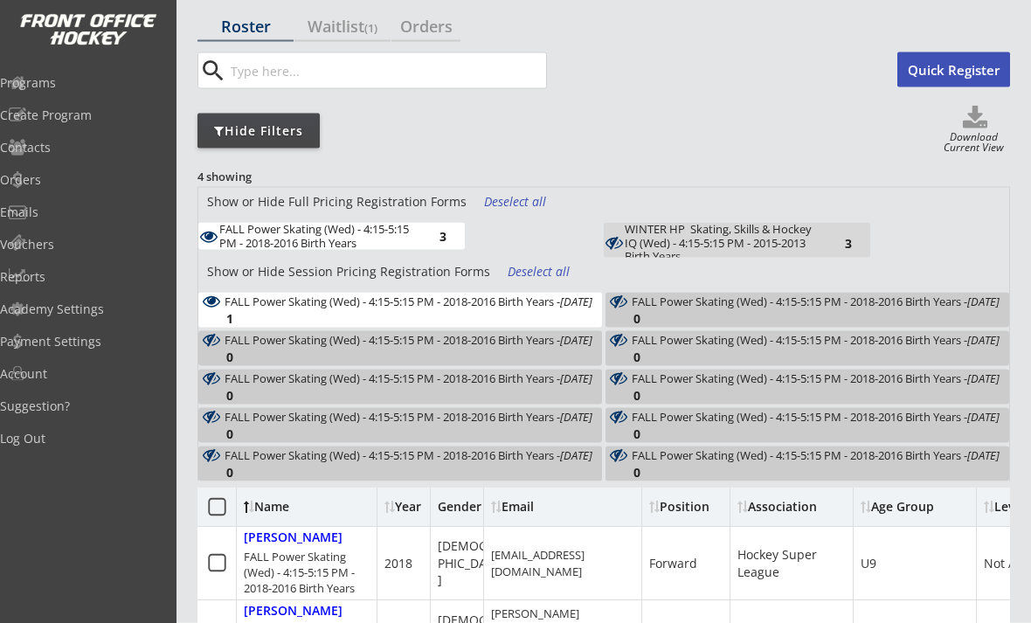
scroll to position [101, 0]
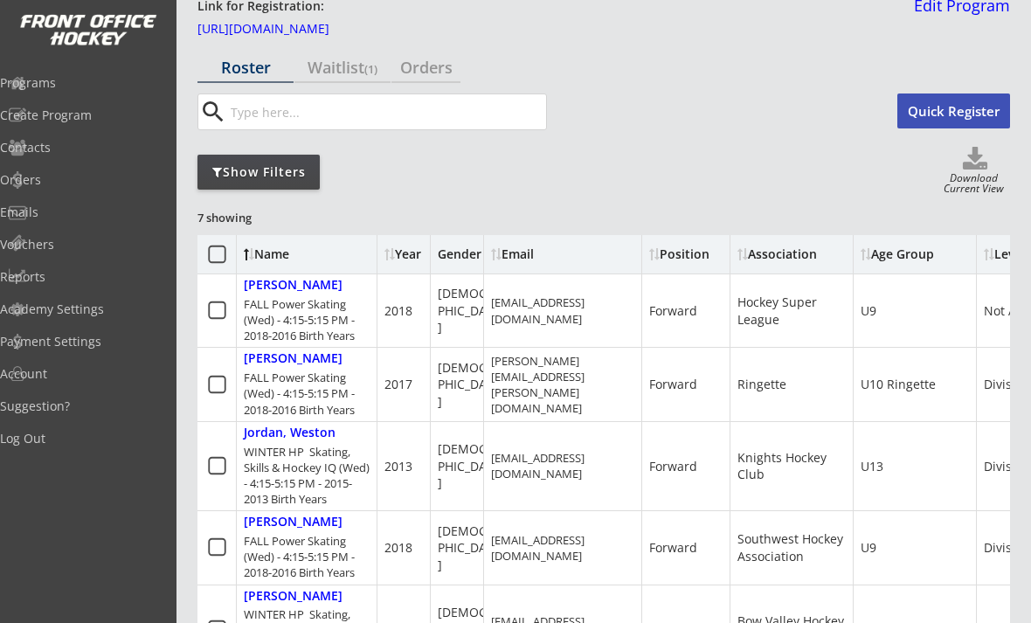
click at [59, 180] on div "Orders" at bounding box center [83, 180] width 166 height 12
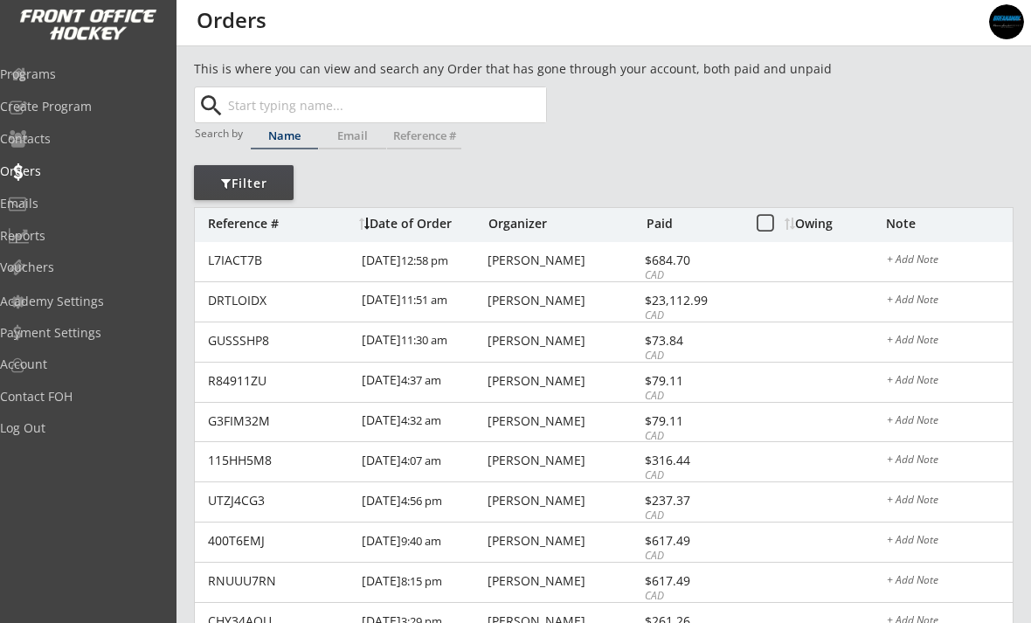
click at [273, 106] on input "text" at bounding box center [386, 104] width 322 height 35
type input "[PERSON_NAME]"
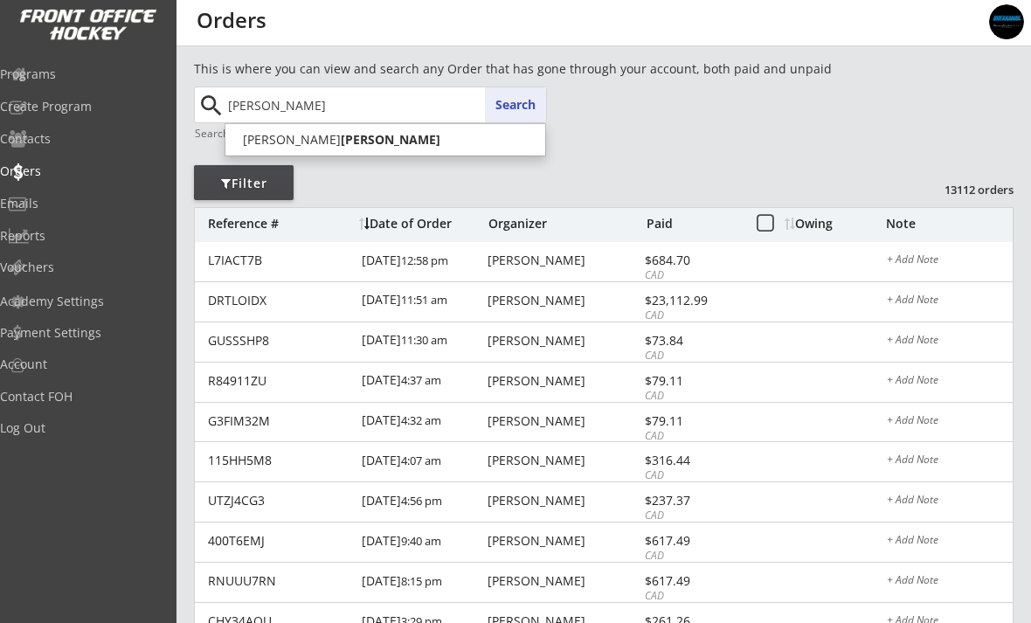
click at [262, 151] on span "[PERSON_NAME]" at bounding box center [386, 139] width 322 height 33
type input "[PERSON_NAME]"
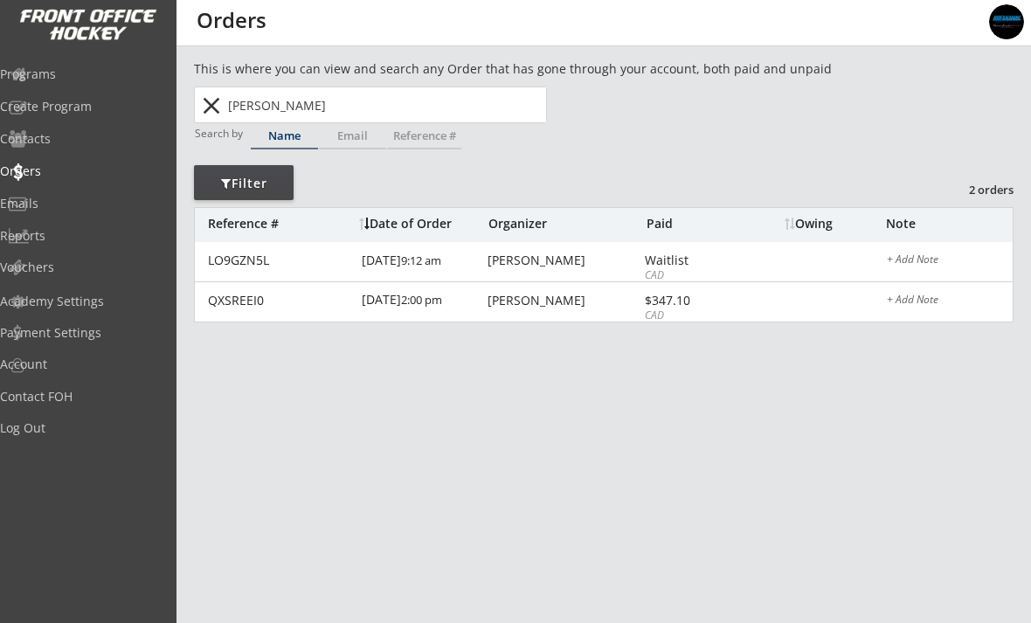
click at [253, 295] on div "QXSREEI0" at bounding box center [279, 301] width 143 height 12
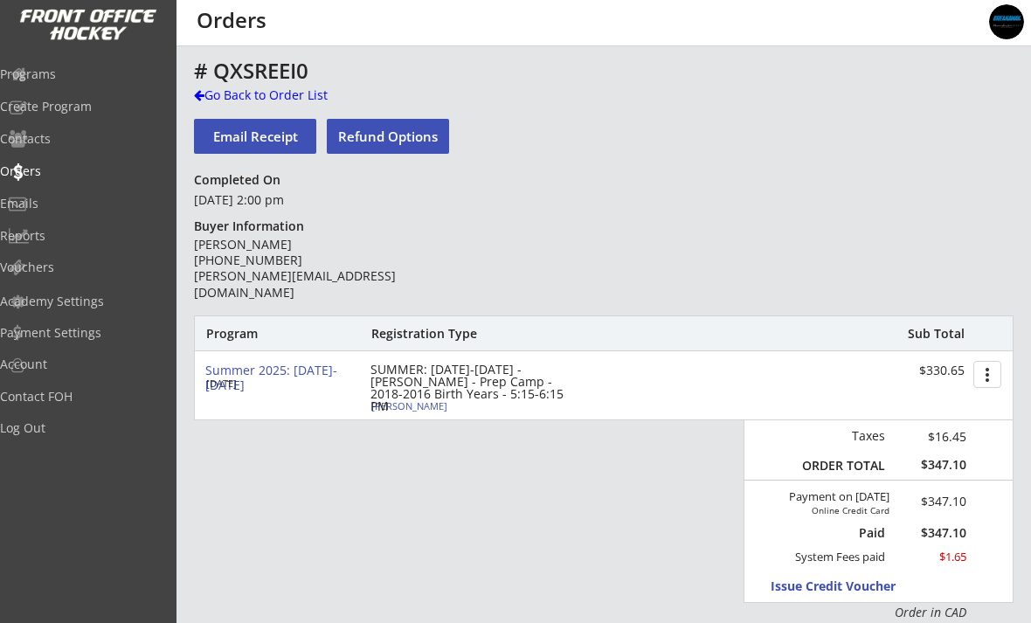
click at [799, 593] on button "Issue Credit Voucher" at bounding box center [852, 586] width 162 height 24
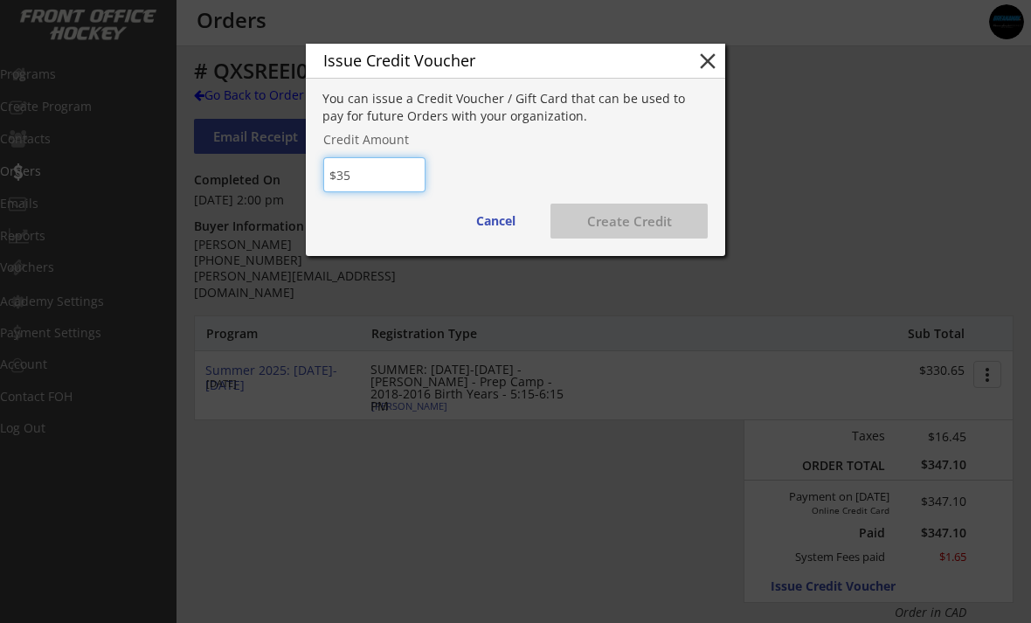
type input "$350"
click at [672, 221] on button "Create Credit" at bounding box center [629, 221] width 157 height 35
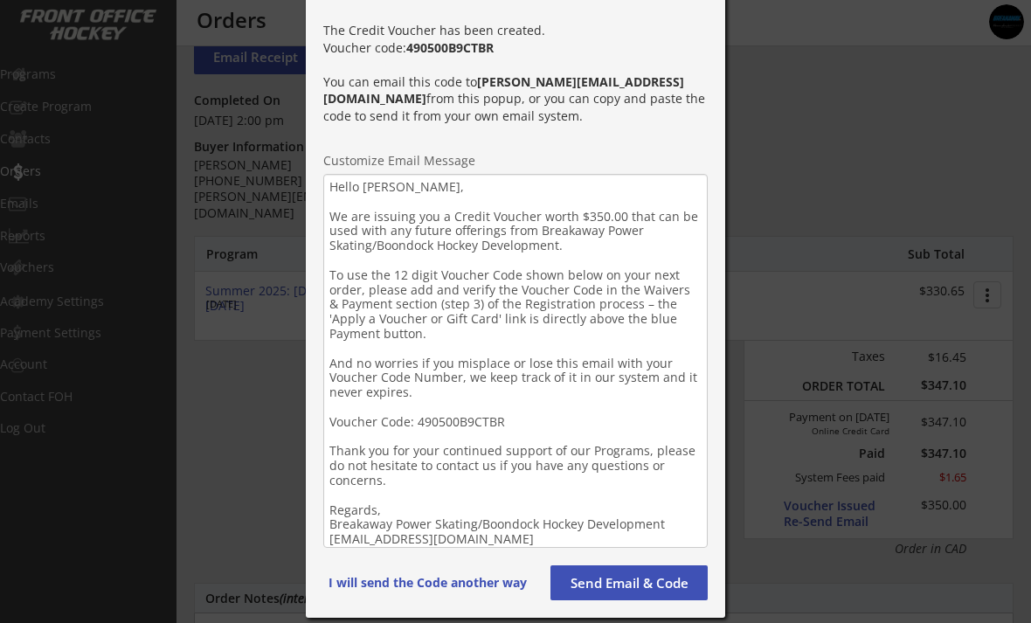
scroll to position [83, 0]
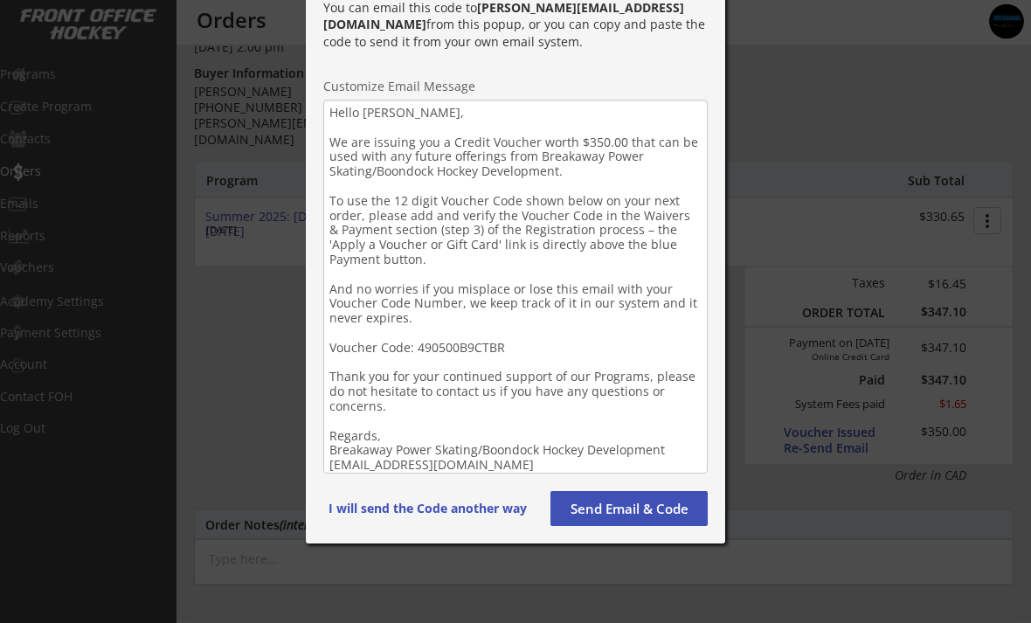
click at [660, 516] on button "Send Email & Code" at bounding box center [629, 509] width 157 height 35
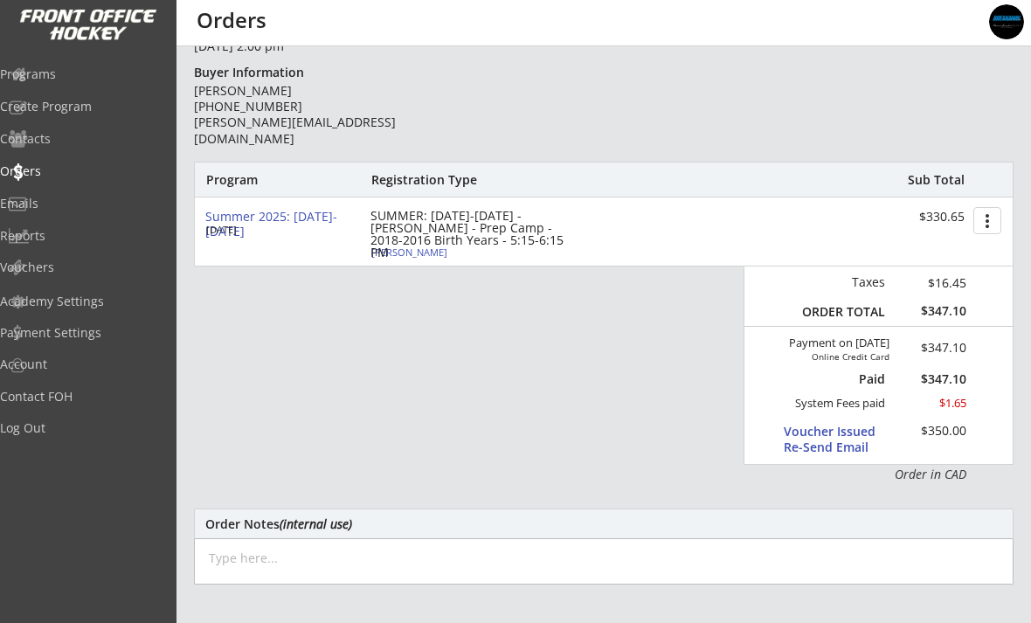
click at [415, 247] on div "SUMMER: [DATE]-[DATE] - [PERSON_NAME] - Prep Camp - 2018-2016 Birth Years - 5:1…" at bounding box center [471, 234] width 201 height 49
select select ""Defense""
select select ""Youth S""
type input "[DEMOGRAPHIC_DATA]"
select select ""Southwest Hockey Association ""
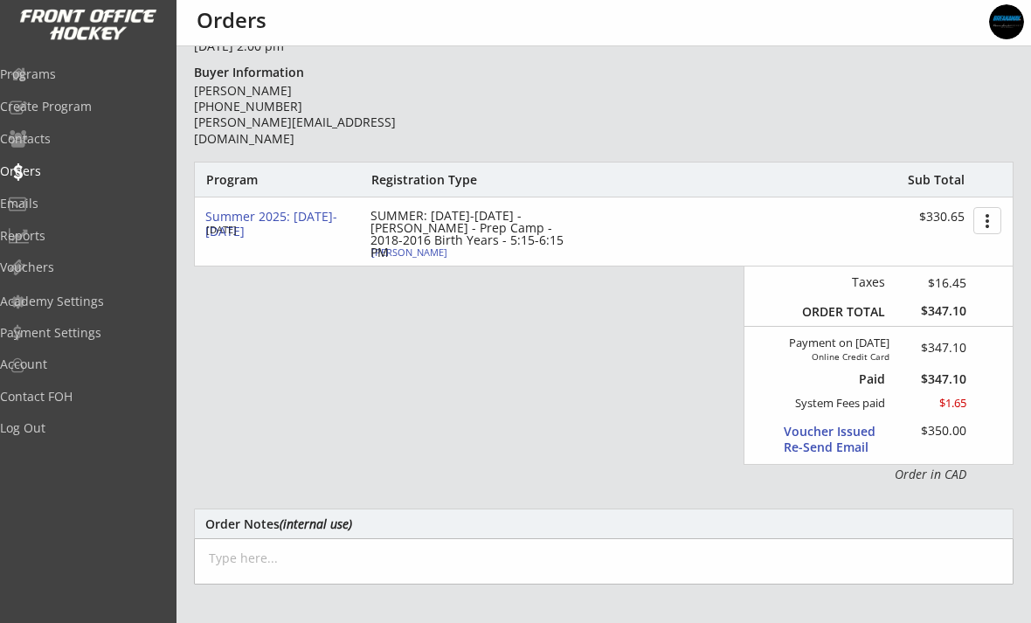
select select ""U9""
select select ""Division 3""
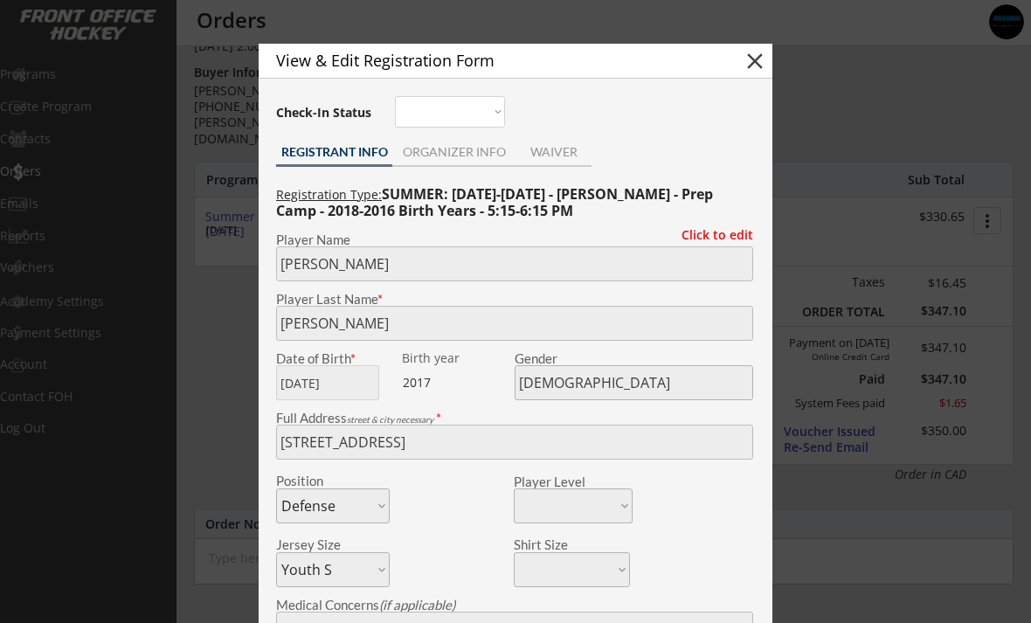
click at [468, 161] on div "ORGANIZER INFO" at bounding box center [453, 154] width 123 height 26
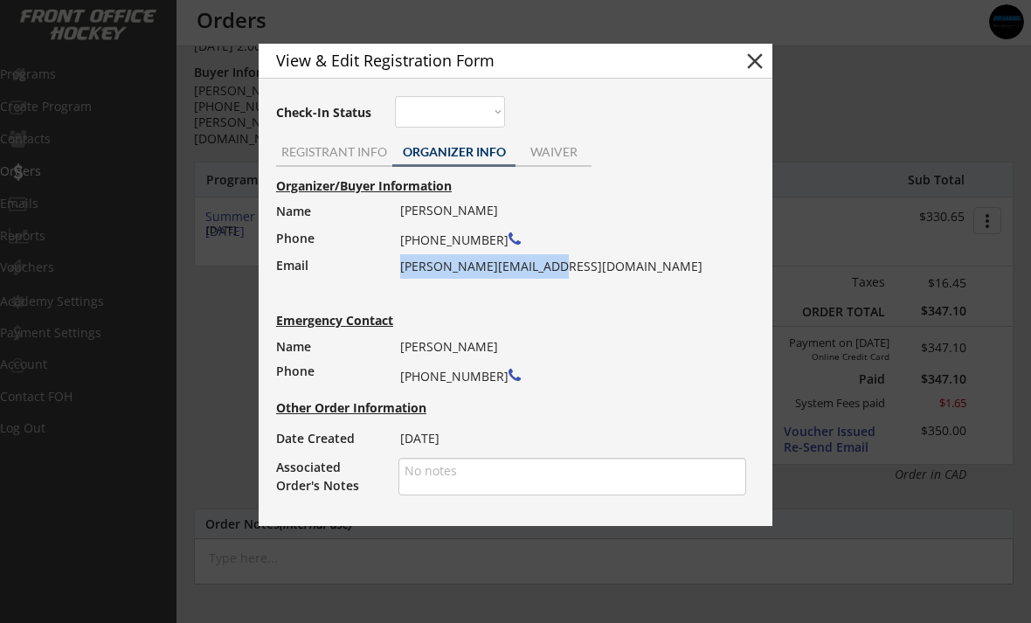
copy div "[PERSON_NAME][EMAIL_ADDRESS][DOMAIN_NAME]"
click at [231, 373] on div at bounding box center [515, 311] width 1031 height 623
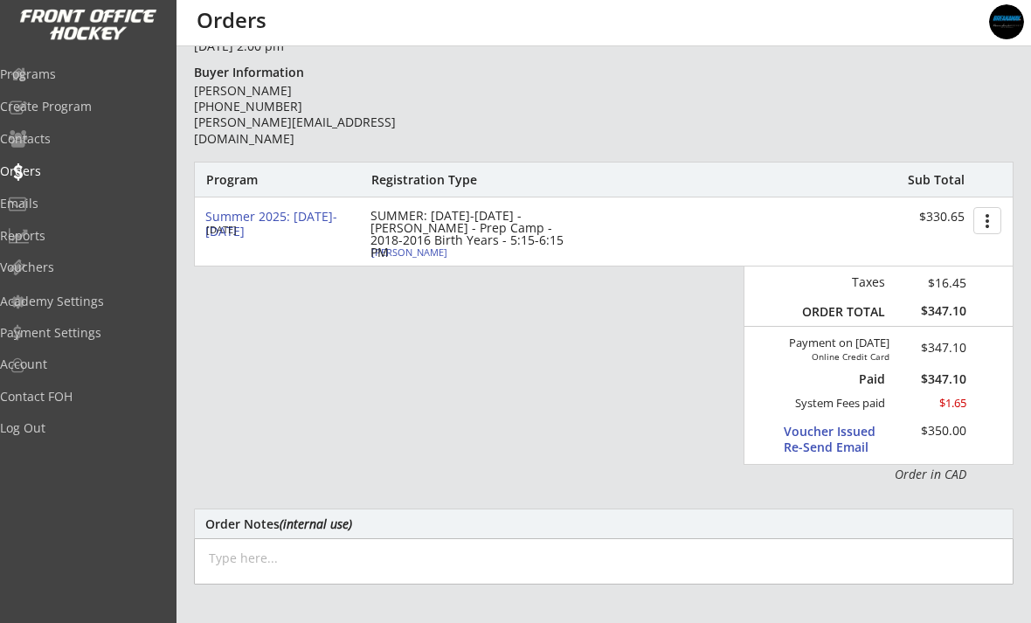
scroll to position [0, 0]
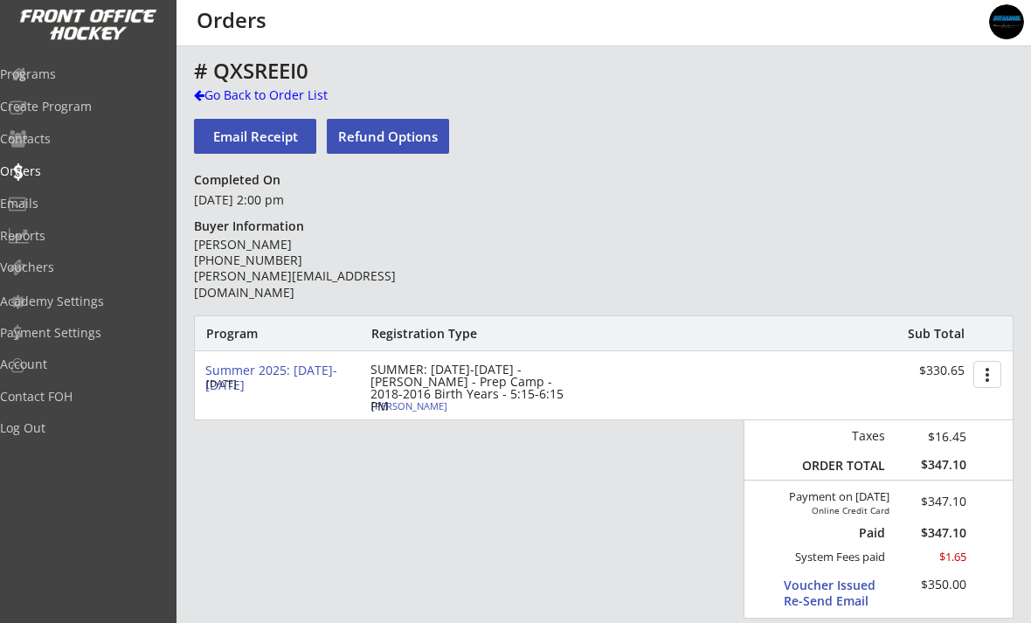
click at [274, 100] on div "Go Back to Order List" at bounding box center [284, 95] width 180 height 17
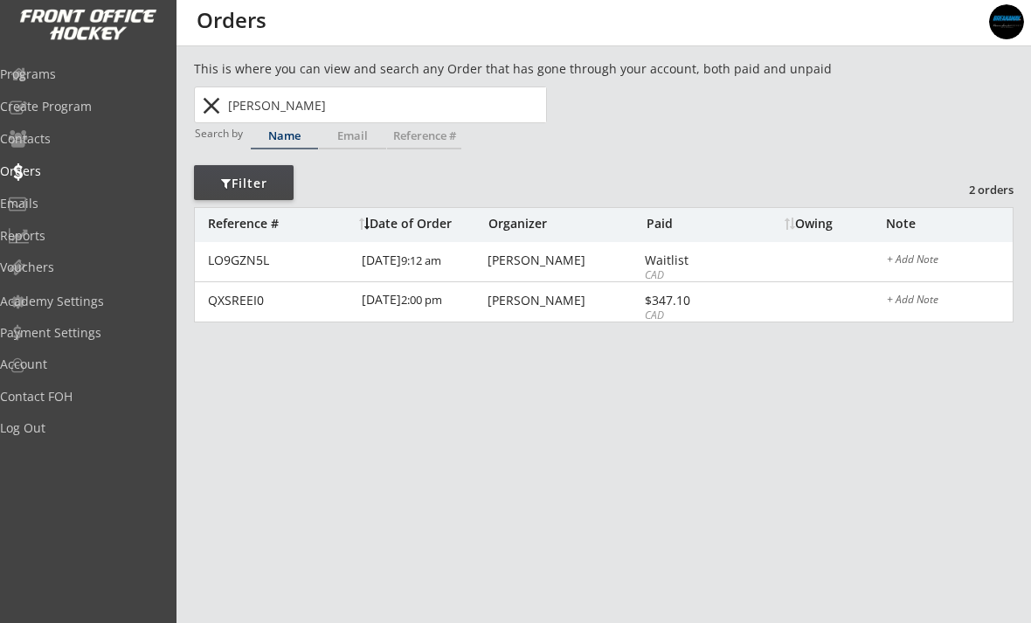
click at [552, 309] on div "QXSREEI0 [DATE] 2:00 pm [PERSON_NAME] $347.10 CAD + Add Note" at bounding box center [604, 302] width 818 height 40
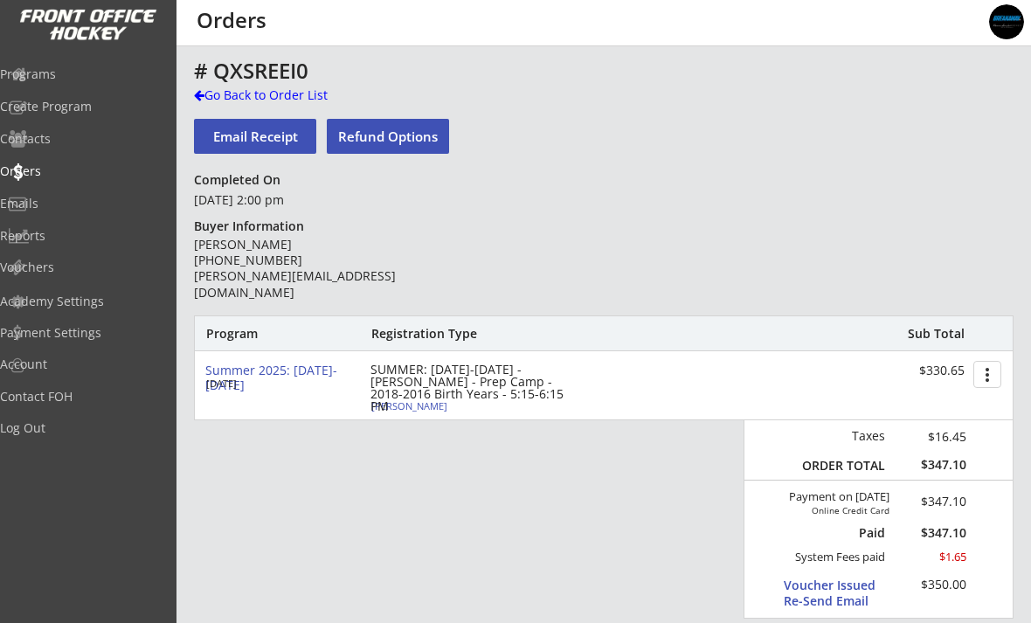
click at [216, 102] on div "Go Back to Order List" at bounding box center [284, 95] width 180 height 17
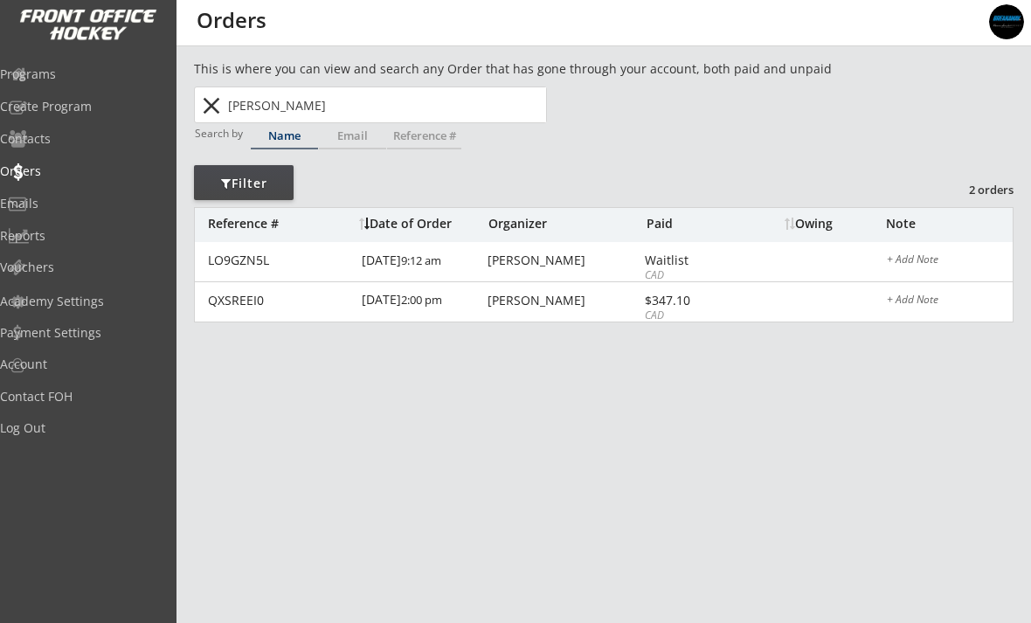
click at [401, 268] on font "9:12 am" at bounding box center [421, 261] width 40 height 16
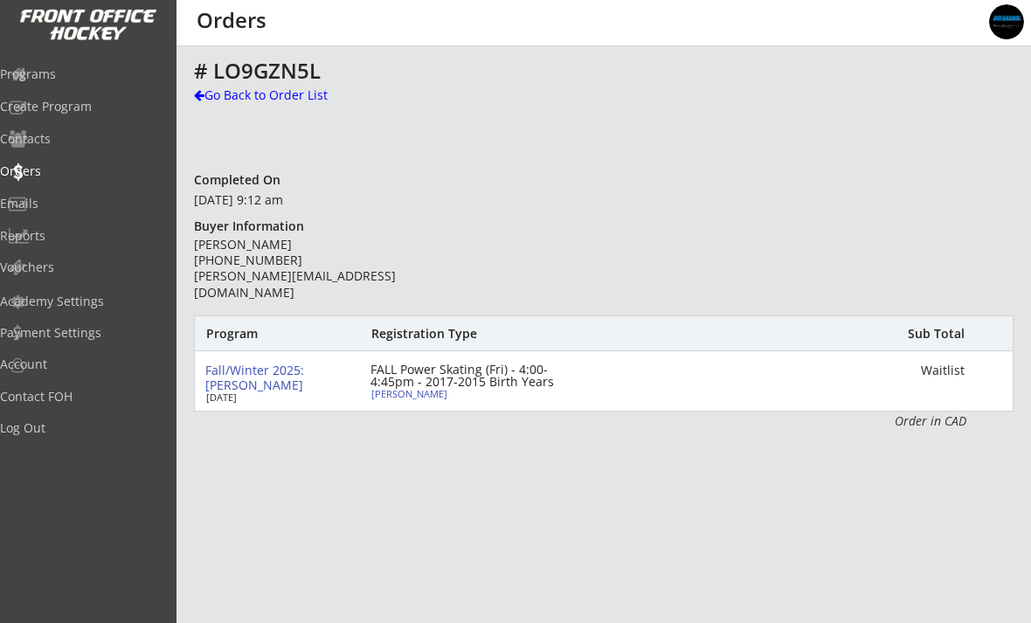
click at [395, 397] on div "[PERSON_NAME]" at bounding box center [468, 394] width 195 height 10
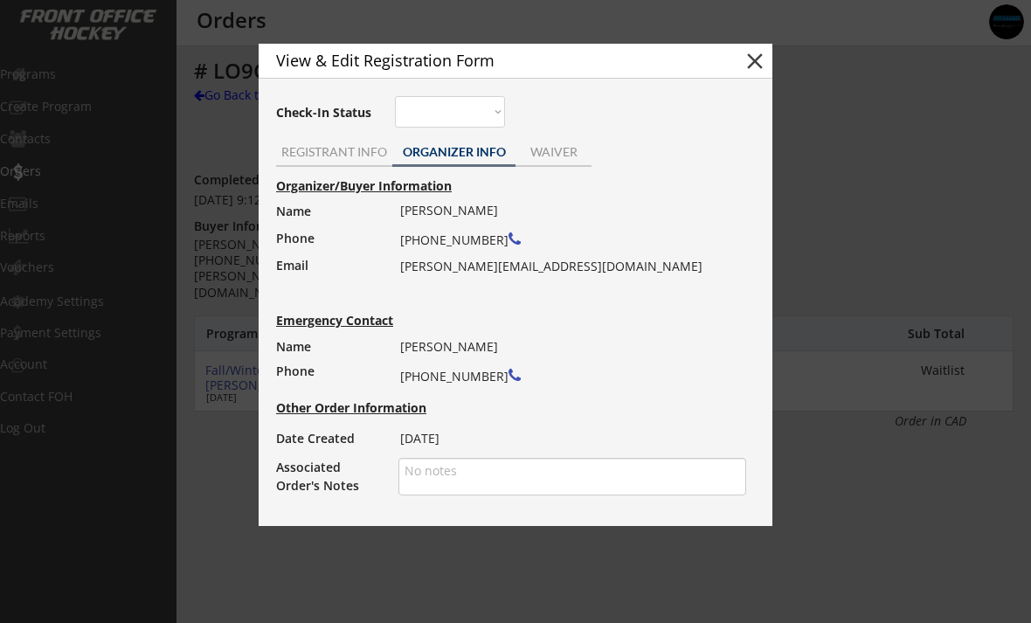
click at [480, 559] on div at bounding box center [515, 311] width 1031 height 623
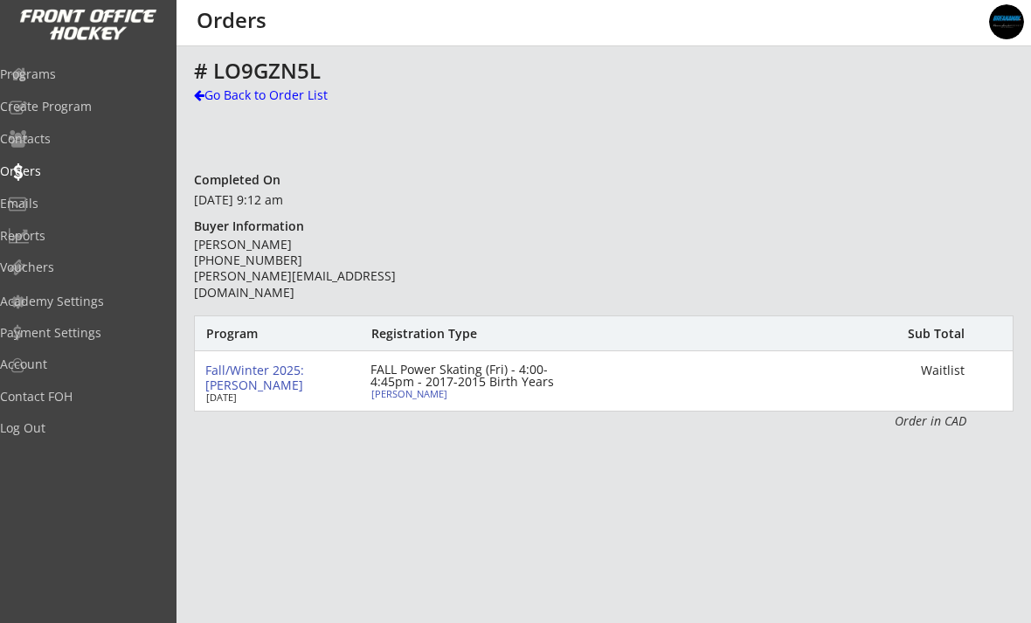
click at [390, 398] on div "[PERSON_NAME]" at bounding box center [468, 394] width 195 height 10
